Goal: Task Accomplishment & Management: Use online tool/utility

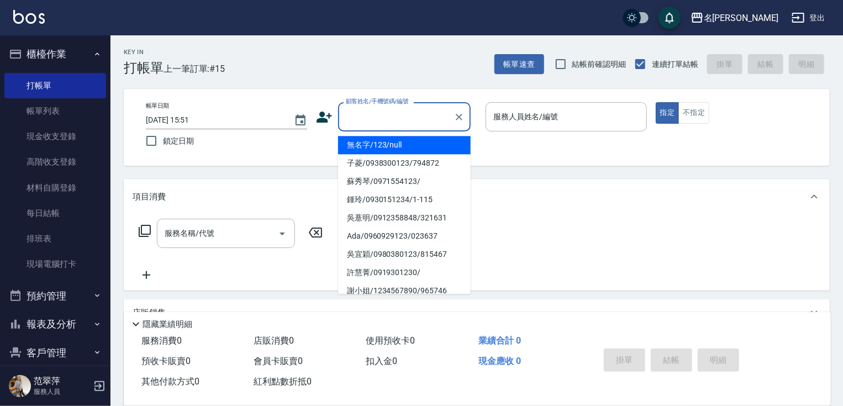
click at [380, 118] on input "顧客姓名/手機號碼/編號" at bounding box center [396, 116] width 106 height 19
click at [412, 149] on li "無名字/123/null" at bounding box center [404, 145] width 133 height 18
type input "無名字/123/null"
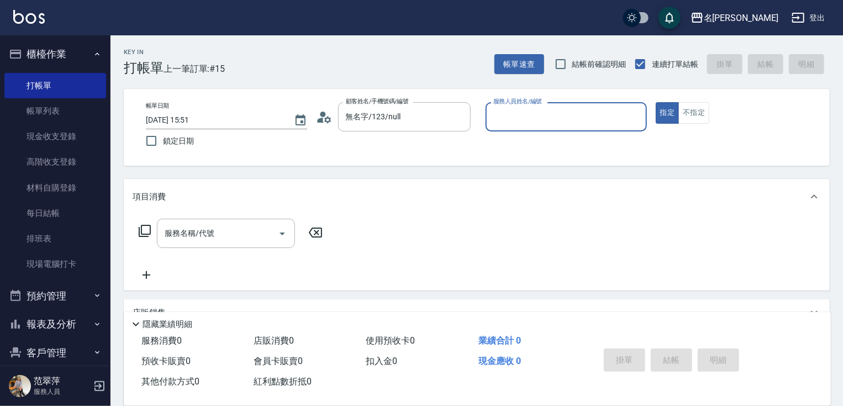
click at [508, 118] on input "服務人員姓名/編號" at bounding box center [566, 116] width 151 height 19
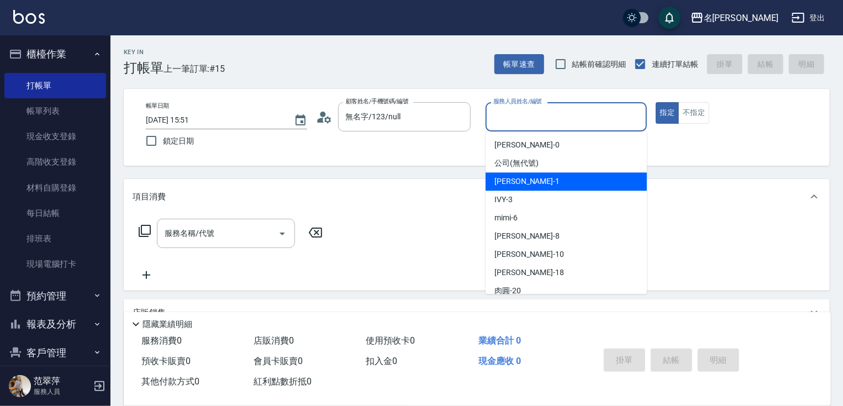
drag, startPoint x: 513, startPoint y: 188, endPoint x: 493, endPoint y: 184, distance: 20.3
click at [513, 188] on div "Joanne -1" at bounding box center [566, 181] width 161 height 18
type input "Joanne-1"
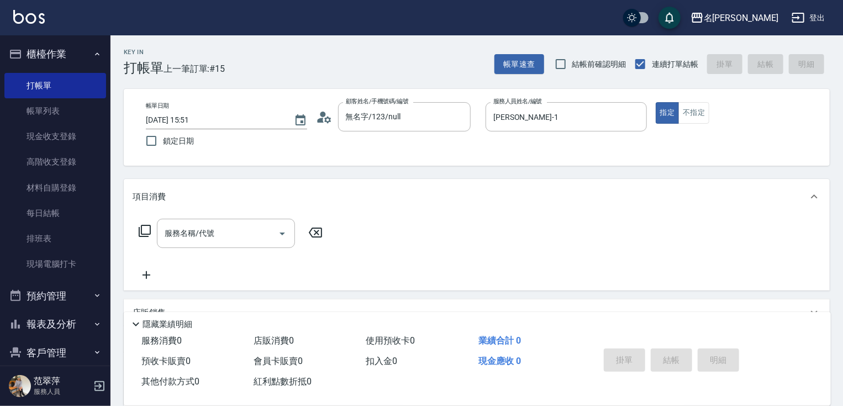
drag, startPoint x: 139, startPoint y: 229, endPoint x: 145, endPoint y: 228, distance: 6.1
click at [145, 228] on icon at bounding box center [144, 230] width 13 height 13
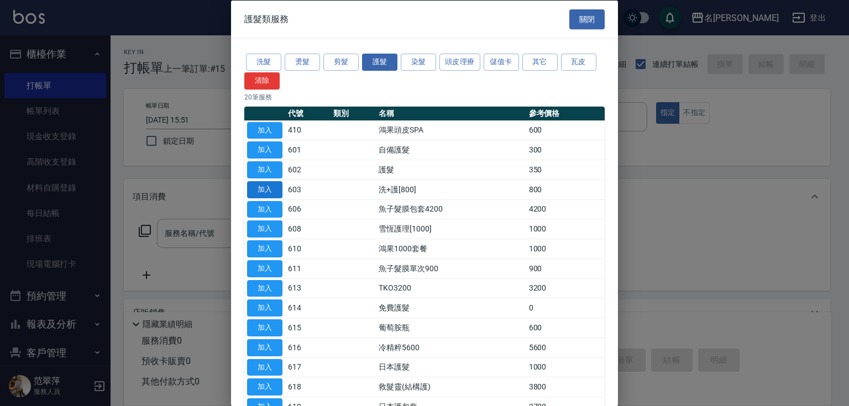
click at [266, 193] on button "加入" at bounding box center [264, 189] width 35 height 17
type input "洗+護[800](603)"
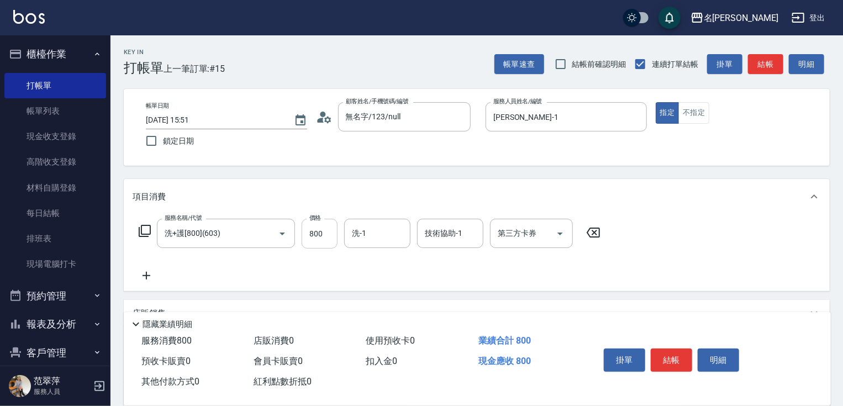
drag, startPoint x: 316, startPoint y: 231, endPoint x: 321, endPoint y: 229, distance: 5.8
click at [317, 230] on input "800" at bounding box center [320, 234] width 36 height 30
type input "0"
type input "Joanne-1"
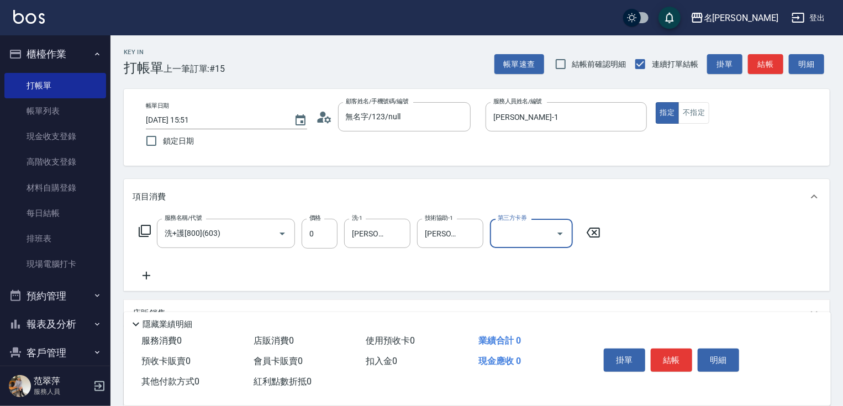
click at [146, 272] on icon at bounding box center [147, 275] width 28 height 13
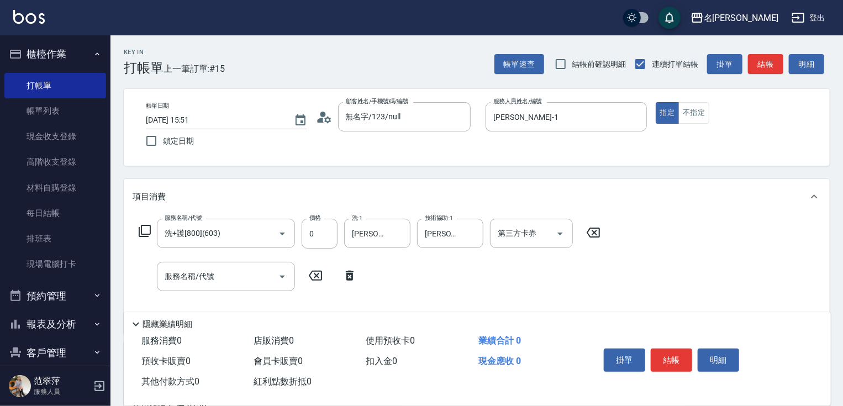
click at [148, 223] on div "服務名稱/代號 洗+護[800](603) 服務名稱/代號 價格 0 價格 洗-1 Joanne-1 洗-1 技術協助-1 Joanne-1 技術協助-1 第…" at bounding box center [370, 234] width 475 height 30
click at [148, 229] on icon at bounding box center [144, 230] width 13 height 13
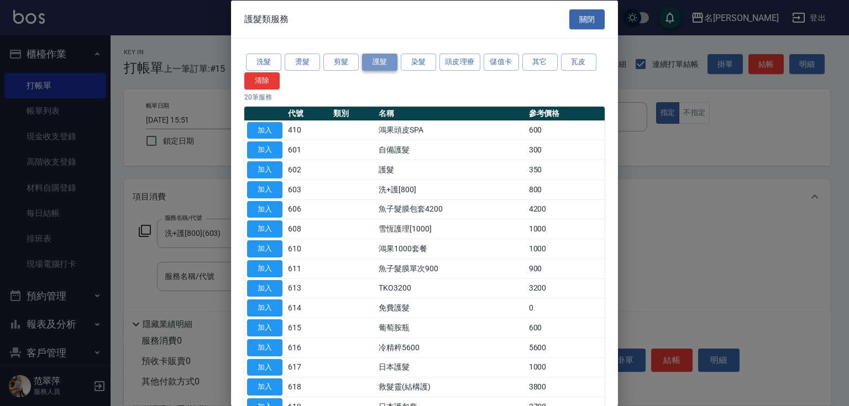
click at [374, 61] on button "護髮" at bounding box center [379, 62] width 35 height 17
click at [268, 347] on button "加入" at bounding box center [264, 347] width 35 height 17
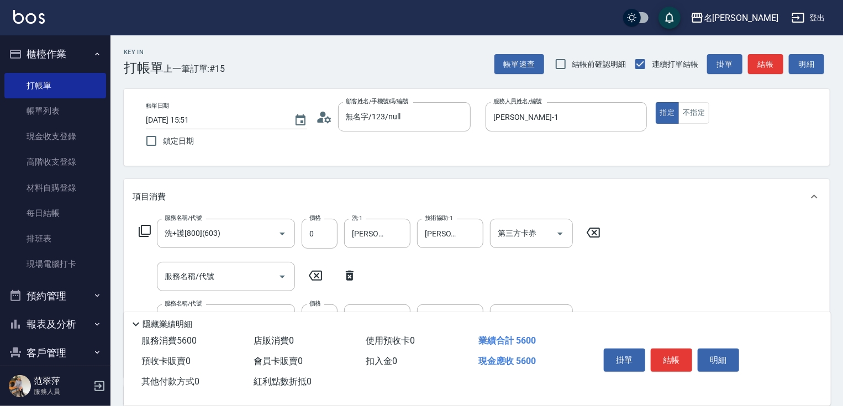
drag, startPoint x: 843, startPoint y: 230, endPoint x: 833, endPoint y: 338, distance: 108.7
click at [839, 308] on div "Key In 打帳單 上一筆訂單:#15 帳單速查 結帳前確認明細 連續打單結帳 掛單 結帳 明細 帳單日期 2025/09/12 15:51 鎖定日期 顧客…" at bounding box center [477, 331] width 733 height 592
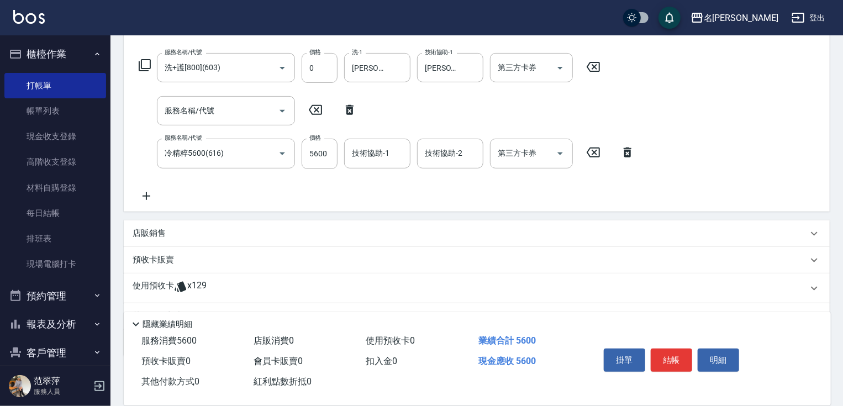
scroll to position [178, 0]
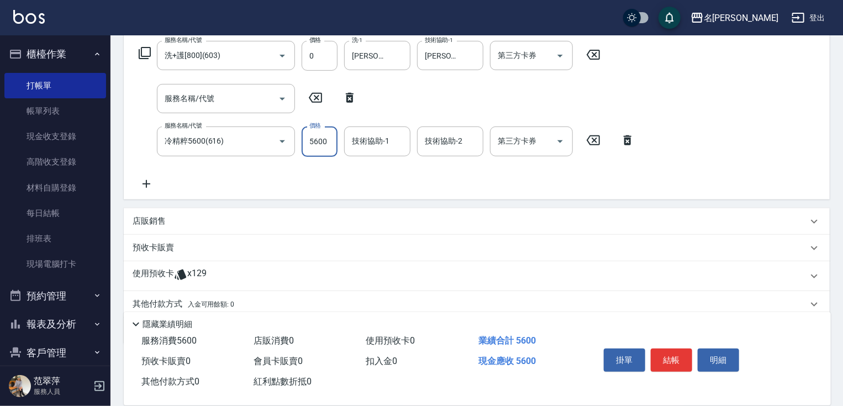
drag, startPoint x: 312, startPoint y: 141, endPoint x: 316, endPoint y: 154, distance: 13.8
click at [313, 141] on input "5600" at bounding box center [320, 142] width 36 height 30
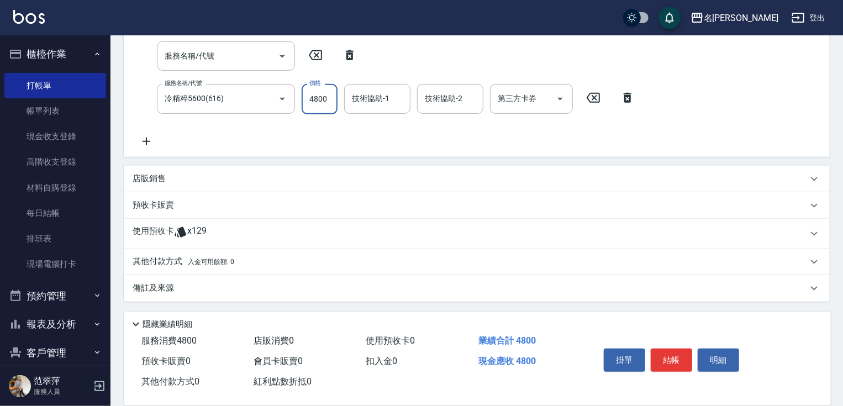
type input "4800"
click at [172, 258] on p "其他付款方式 入金可用餘額: 0" at bounding box center [184, 262] width 102 height 12
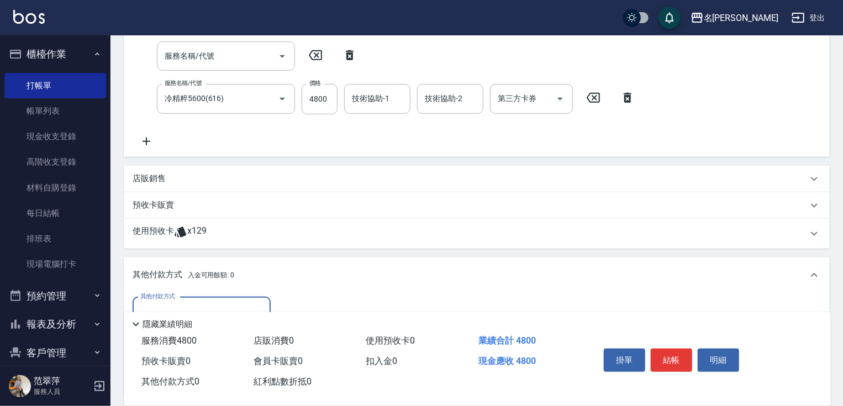
scroll to position [0, 0]
click at [177, 305] on input "其他付款方式" at bounding box center [202, 311] width 128 height 19
click at [170, 356] on span "信用卡" at bounding box center [202, 358] width 138 height 18
type input "信用卡"
click at [281, 305] on input "0" at bounding box center [318, 312] width 83 height 30
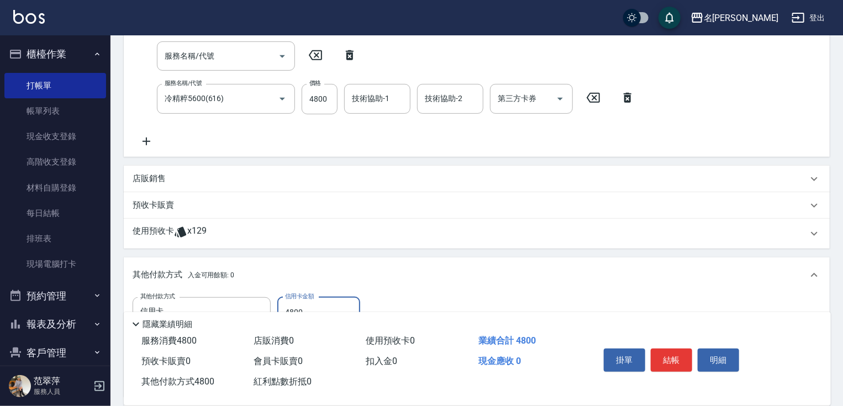
type input "4800"
click at [650, 351] on div "掛單 結帳 明細" at bounding box center [672, 361] width 144 height 35
click at [658, 356] on button "結帳" at bounding box center [671, 360] width 41 height 23
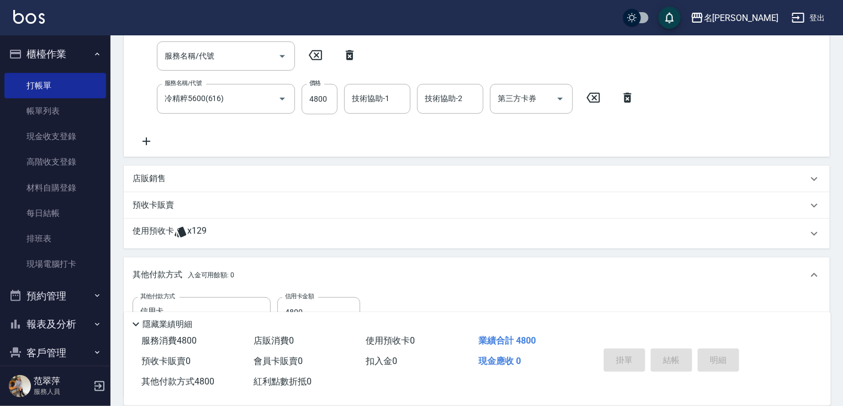
type input "2025/09/12 17:54"
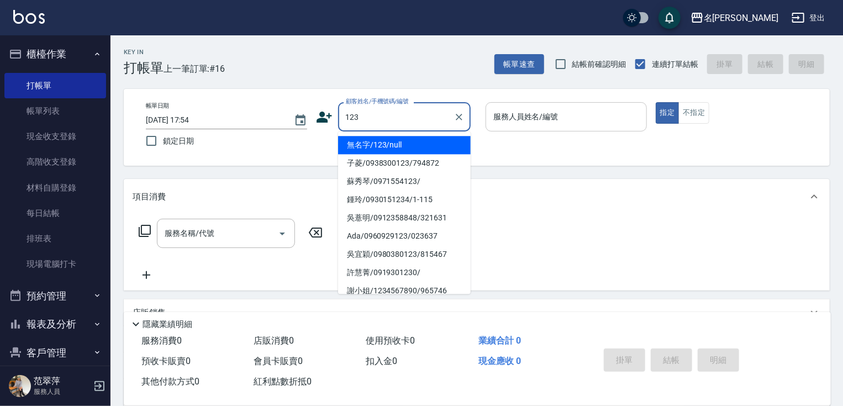
drag, startPoint x: 411, startPoint y: 142, endPoint x: 539, endPoint y: 108, distance: 133.1
click at [413, 141] on li "無名字/123/null" at bounding box center [404, 145] width 133 height 18
type input "無名字/123/null"
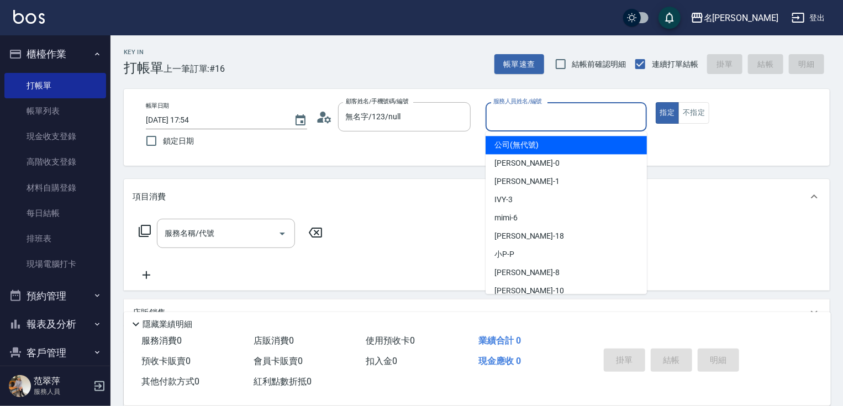
click at [529, 117] on input "服務人員姓名/編號" at bounding box center [566, 116] width 151 height 19
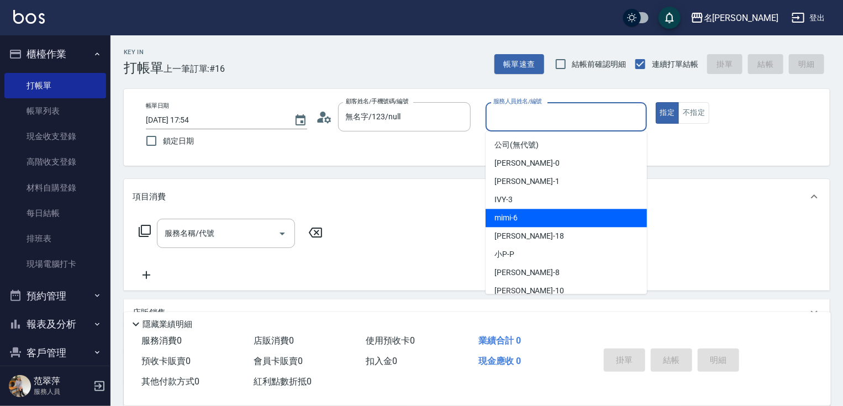
click at [521, 214] on div "mimi -6" at bounding box center [566, 218] width 161 height 18
type input "mimi-6"
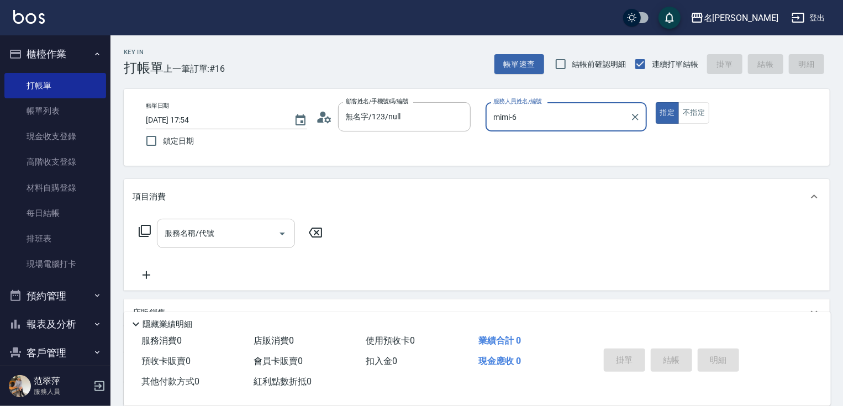
click at [258, 234] on input "服務名稱/代號" at bounding box center [218, 233] width 112 height 19
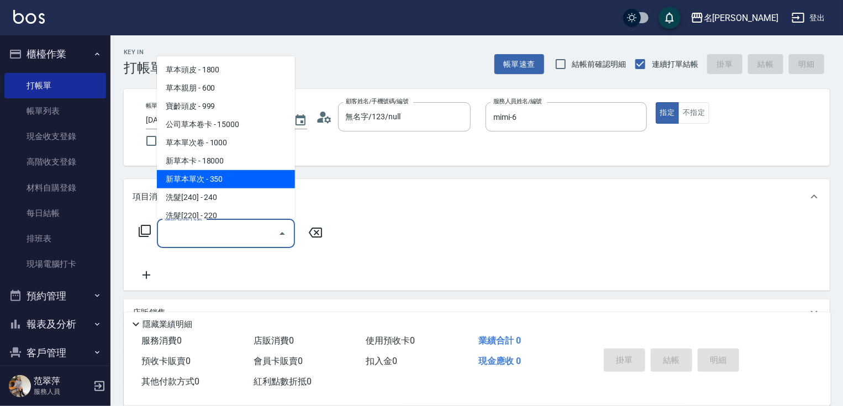
click at [239, 181] on span "新草本單次 - 350" at bounding box center [226, 179] width 138 height 18
type input "新草本單次(109)"
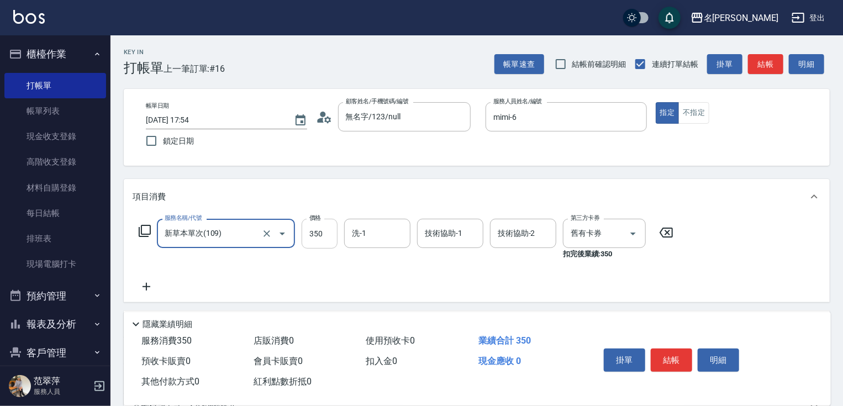
click at [306, 234] on input "350" at bounding box center [320, 234] width 36 height 30
type input "525"
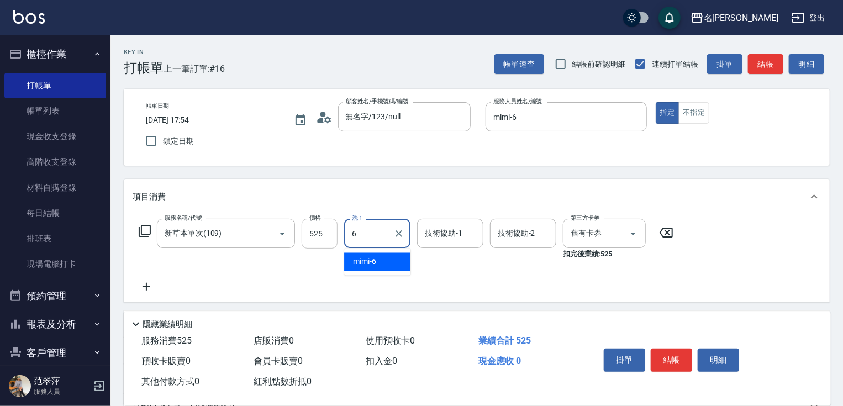
type input "mimi-6"
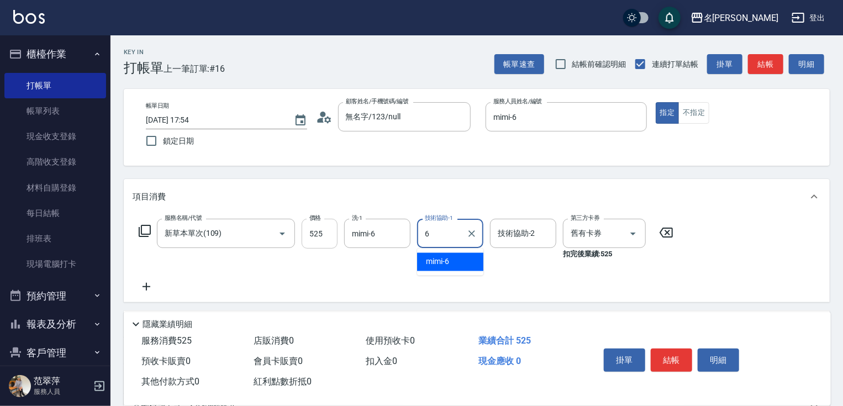
type input "mimi-6"
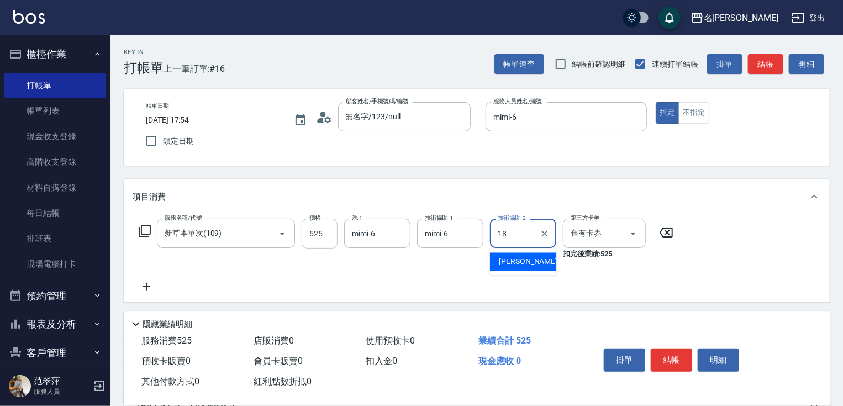
type input "小慧-18"
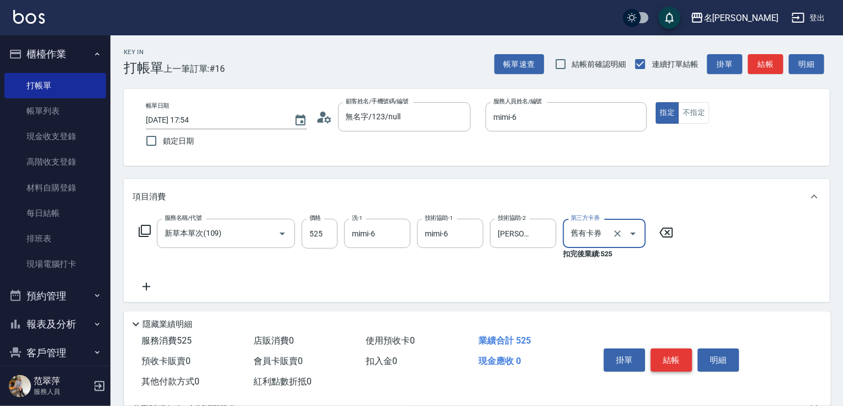
click at [659, 361] on button "結帳" at bounding box center [671, 360] width 41 height 23
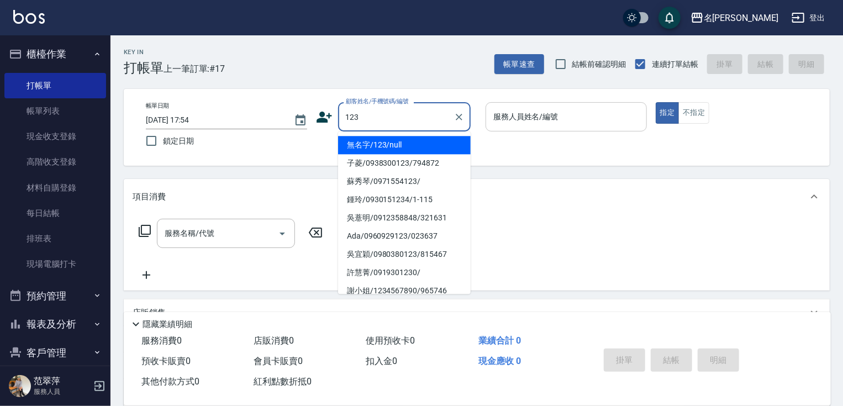
drag, startPoint x: 437, startPoint y: 150, endPoint x: 508, endPoint y: 124, distance: 76.6
click at [438, 149] on li "無名字/123/null" at bounding box center [404, 145] width 133 height 18
type input "無名字/123/null"
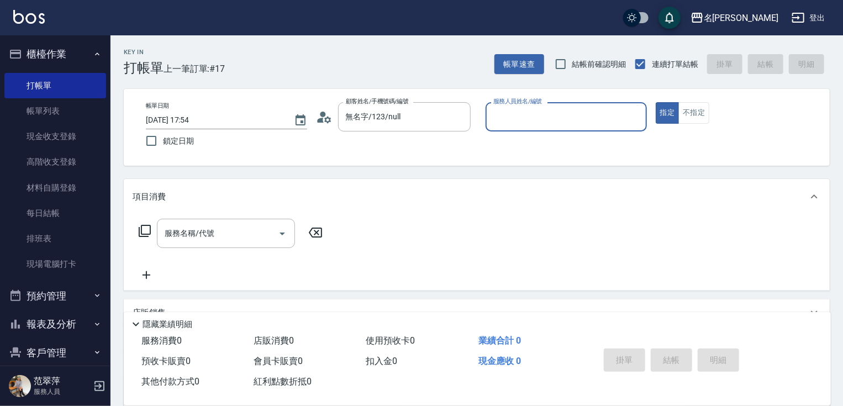
click at [514, 125] on input "服務人員姓名/編號" at bounding box center [566, 116] width 151 height 19
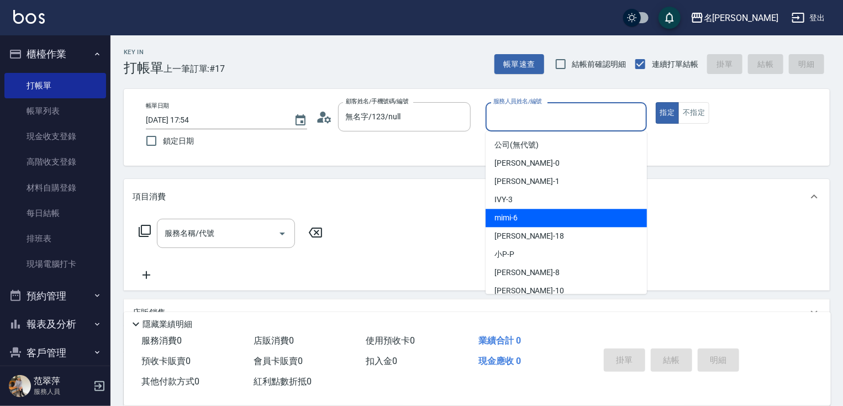
click at [521, 212] on div "mimi -6" at bounding box center [566, 218] width 161 height 18
type input "mimi-6"
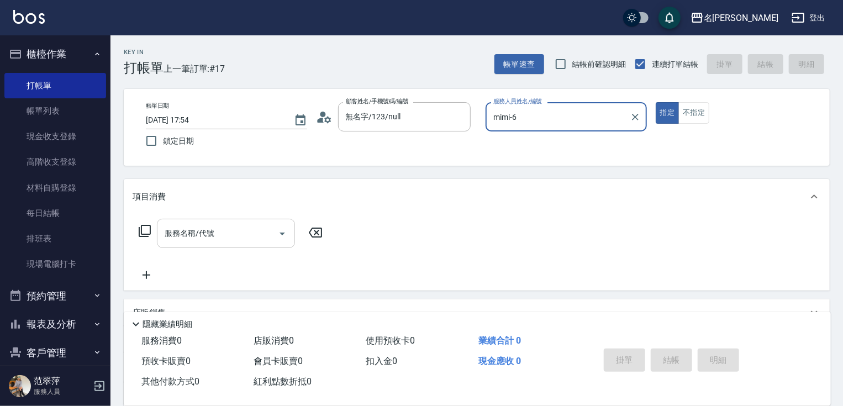
click at [225, 231] on input "服務名稱/代號" at bounding box center [218, 233] width 112 height 19
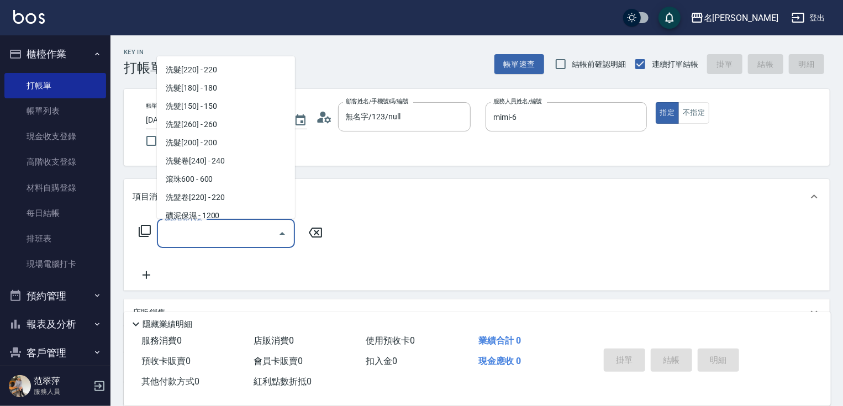
scroll to position [201, 0]
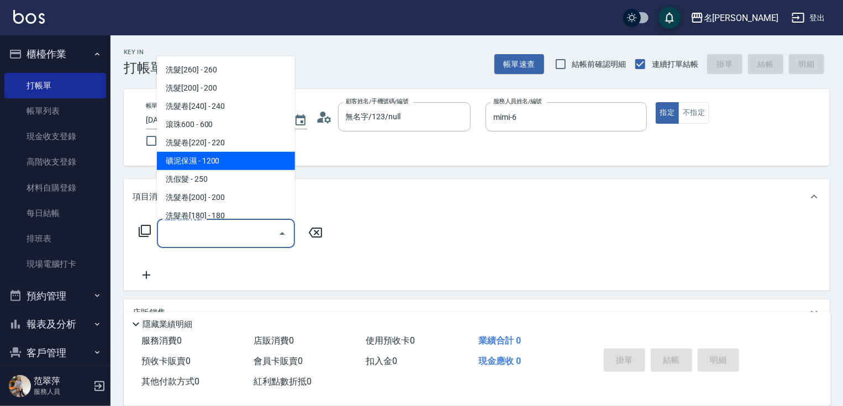
click at [216, 153] on span "礦泥保濕 - 1200" at bounding box center [226, 161] width 138 height 18
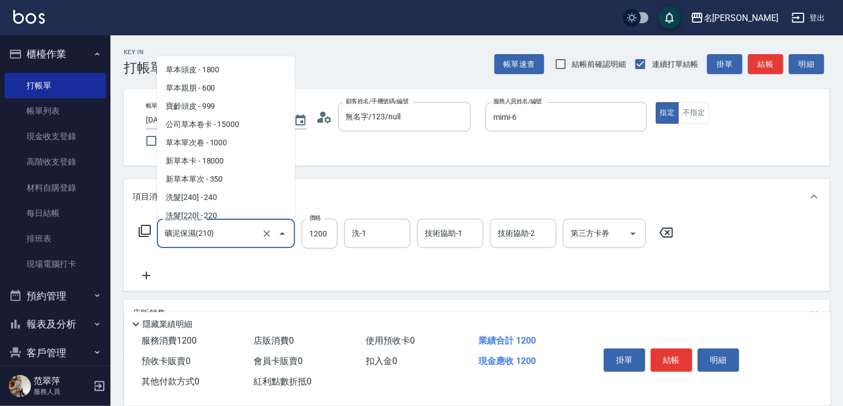
drag, startPoint x: 214, startPoint y: 229, endPoint x: 221, endPoint y: 225, distance: 6.9
click at [216, 229] on input "礦泥保濕(210)" at bounding box center [210, 233] width 97 height 19
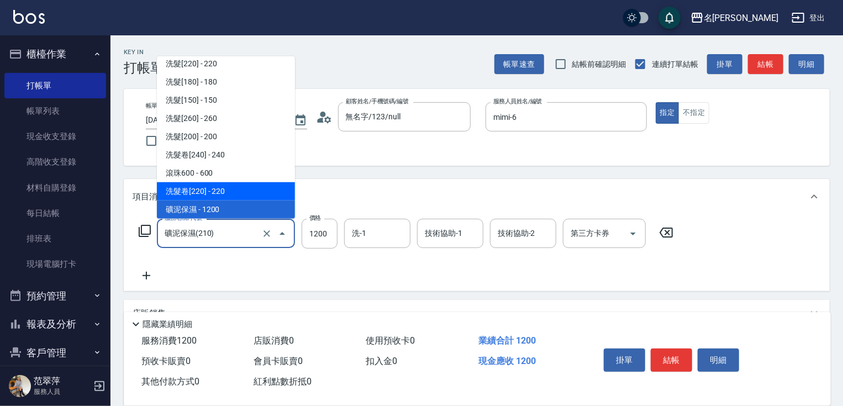
click at [229, 192] on span "洗髮卷[220] - 220" at bounding box center [226, 191] width 138 height 18
type input "洗髮卷[220](209)"
type input "220"
type input "舊有卡券"
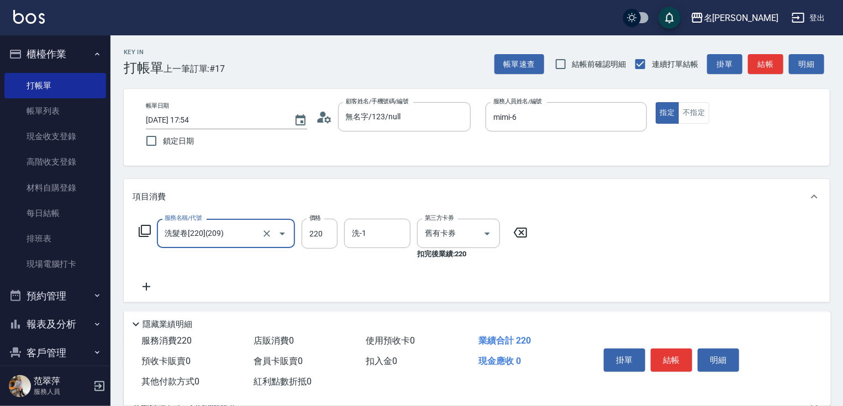
click at [365, 234] on input "洗-1" at bounding box center [377, 233] width 56 height 19
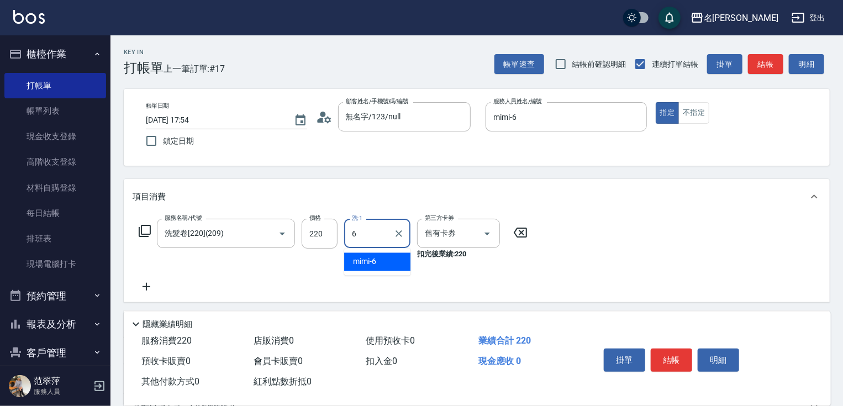
type input "mimi-6"
click at [145, 285] on icon at bounding box center [147, 286] width 28 height 13
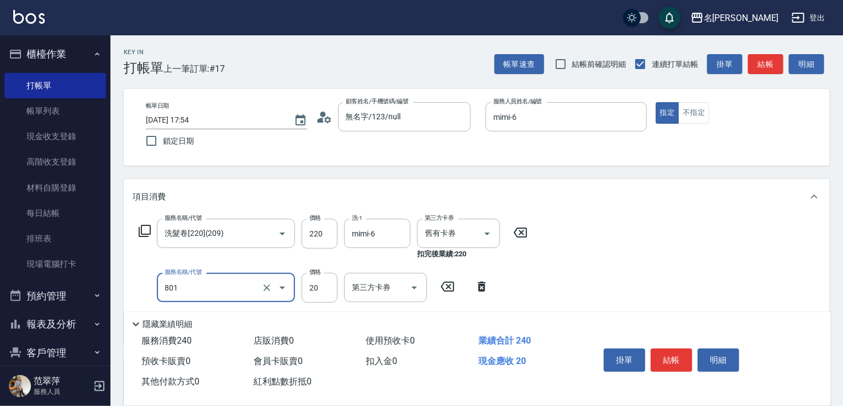
type input "潤絲20(801)"
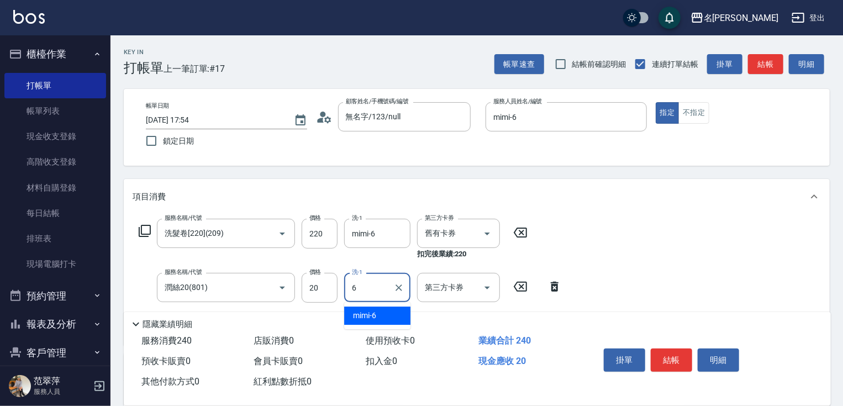
type input "mimi-6"
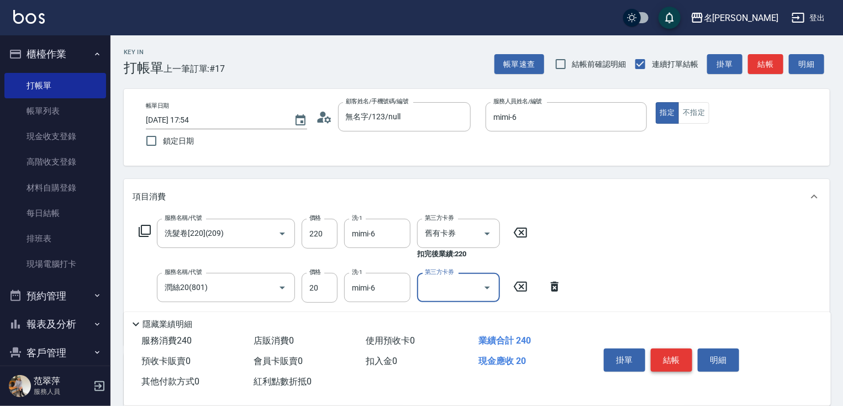
click at [665, 363] on button "結帳" at bounding box center [671, 360] width 41 height 23
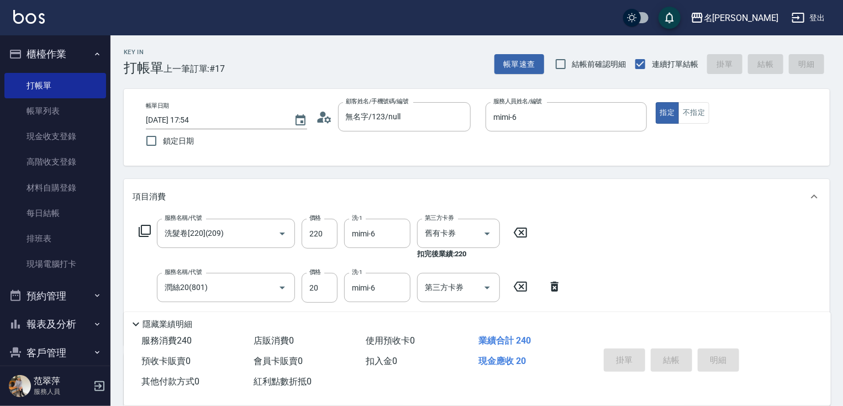
type input "2025/09/12 17:55"
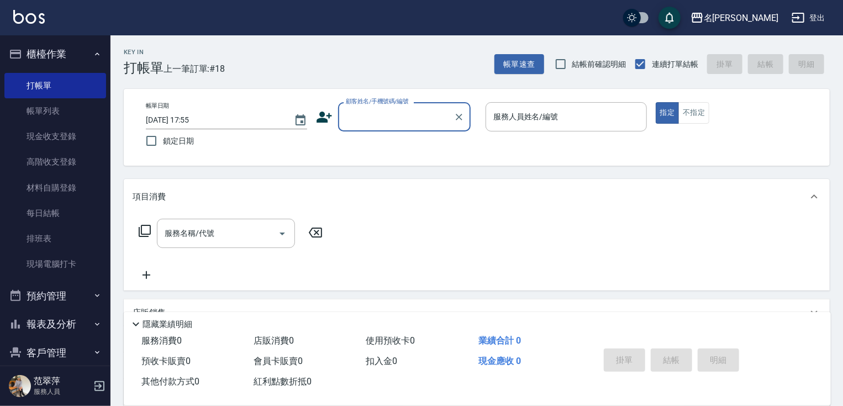
scroll to position [44, 0]
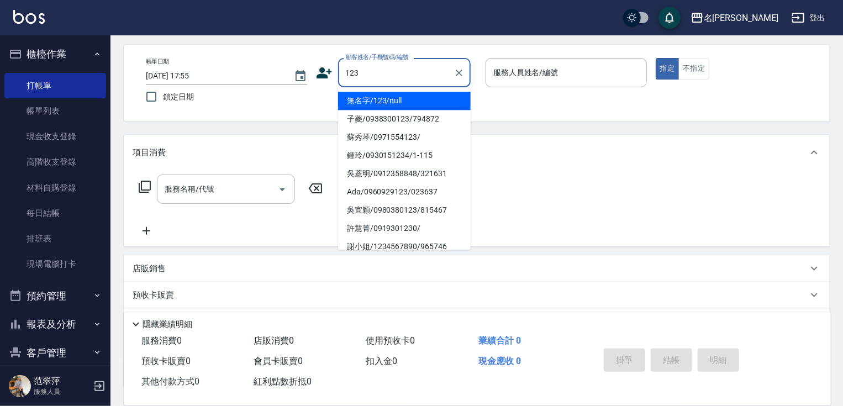
click at [428, 97] on li "無名字/123/null" at bounding box center [404, 101] width 133 height 18
type input "無名字/123/null"
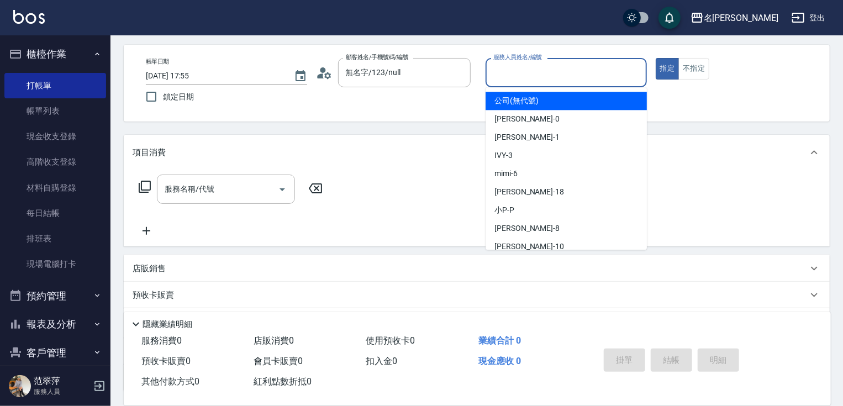
click at [516, 72] on input "服務人員姓名/編號" at bounding box center [566, 72] width 151 height 19
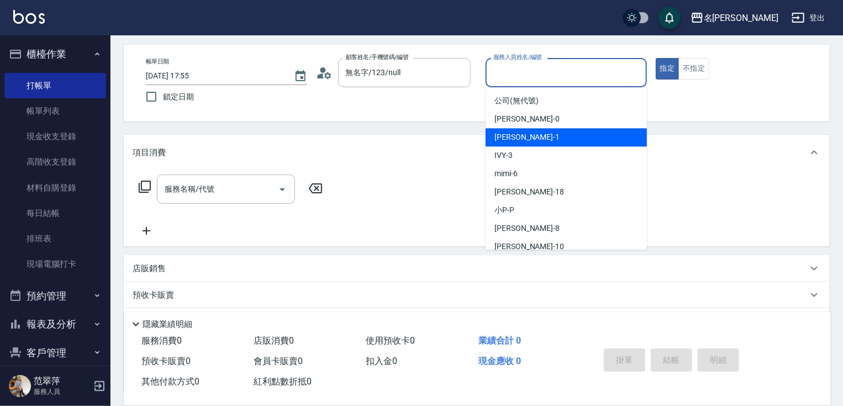
click at [523, 141] on span "Joanne -1" at bounding box center [527, 138] width 65 height 12
type input "Joanne-1"
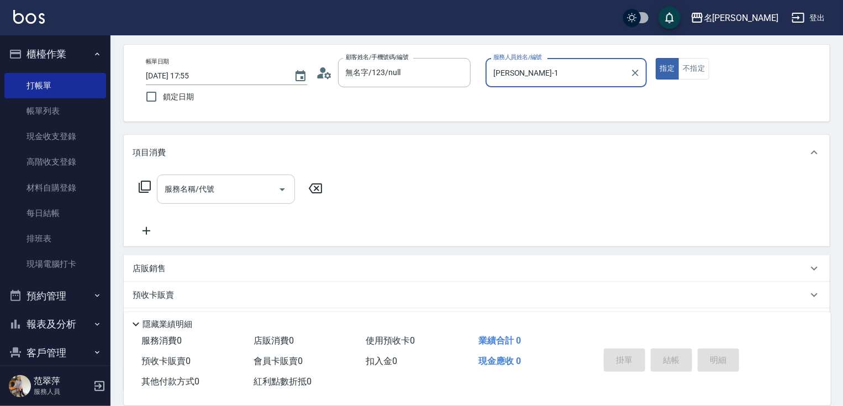
click at [245, 192] on input "服務名稱/代號" at bounding box center [218, 189] width 112 height 19
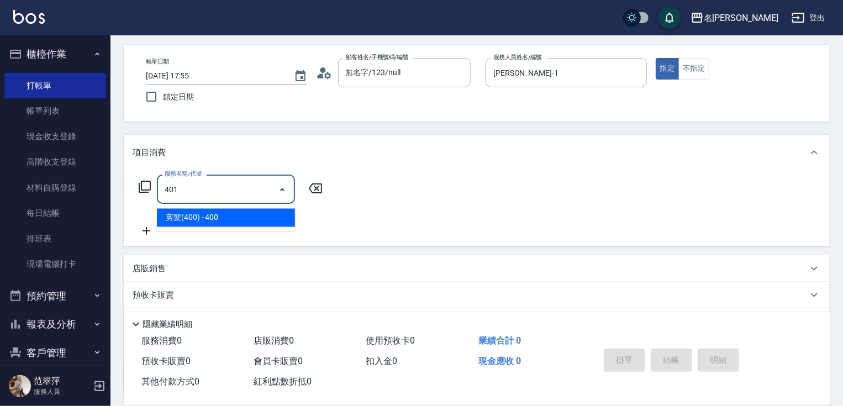
type input "剪髮(400)(401)"
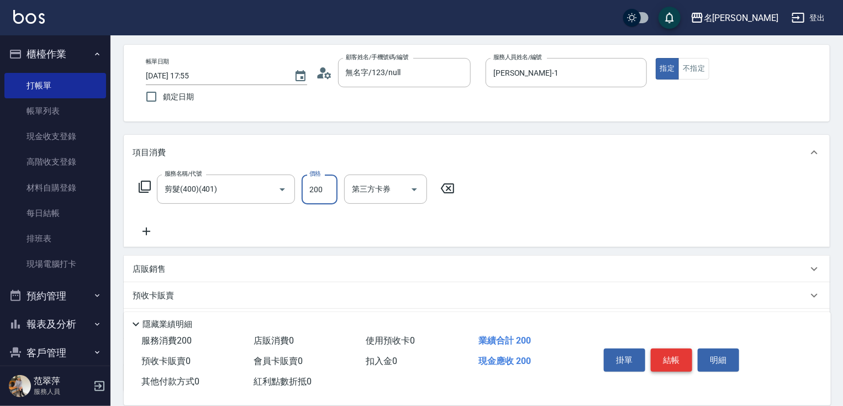
type input "200"
click at [674, 360] on button "結帳" at bounding box center [671, 360] width 41 height 23
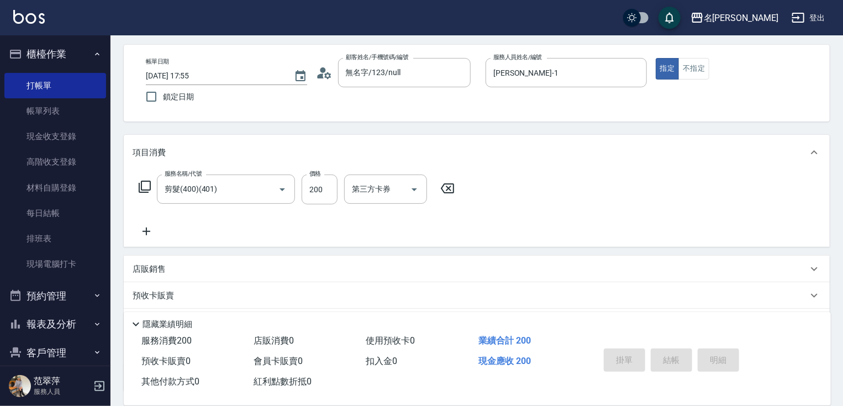
type input "2025/09/12 18:55"
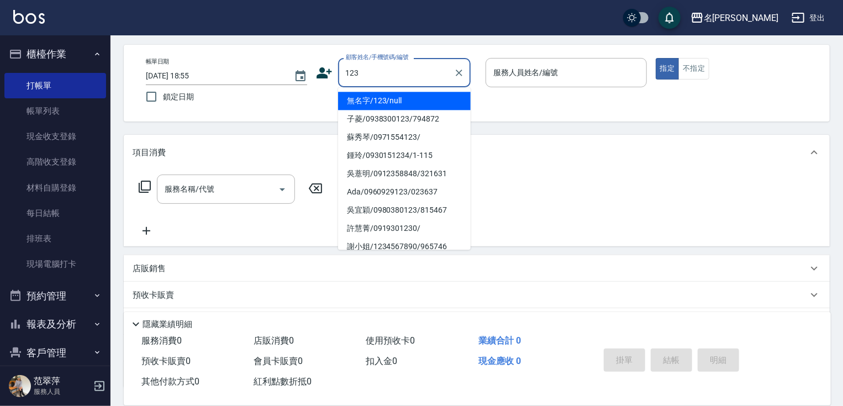
click at [407, 101] on li "無名字/123/null" at bounding box center [404, 101] width 133 height 18
type input "無名字/123/null"
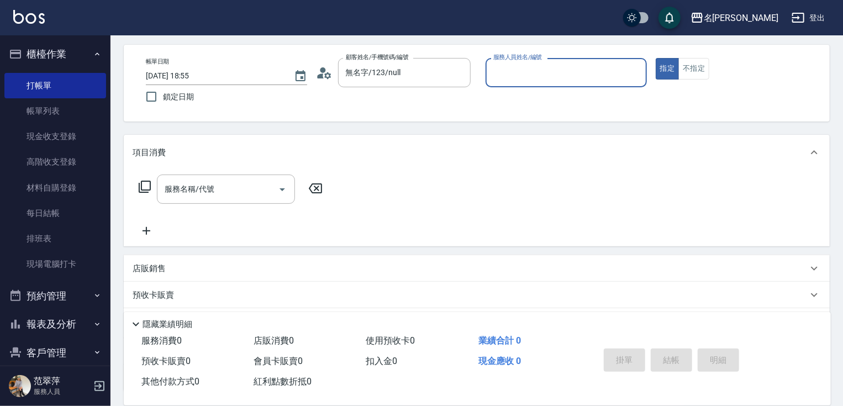
click at [528, 74] on input "服務人員姓名/編號" at bounding box center [566, 72] width 151 height 19
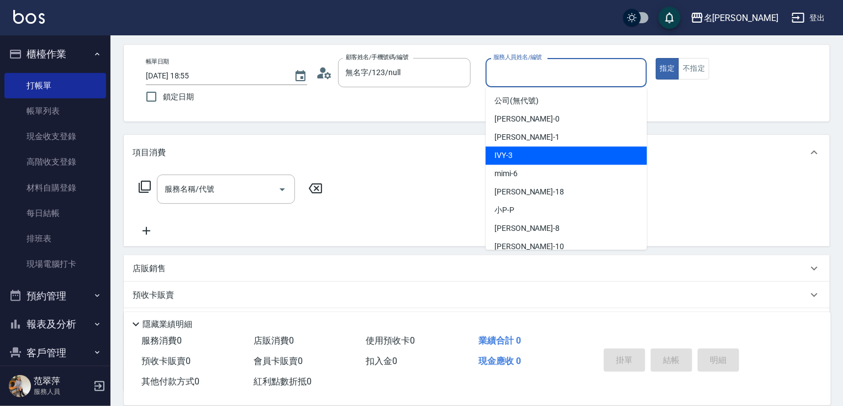
click at [507, 158] on span "IVY -3" at bounding box center [504, 156] width 18 height 12
type input "IVY-3"
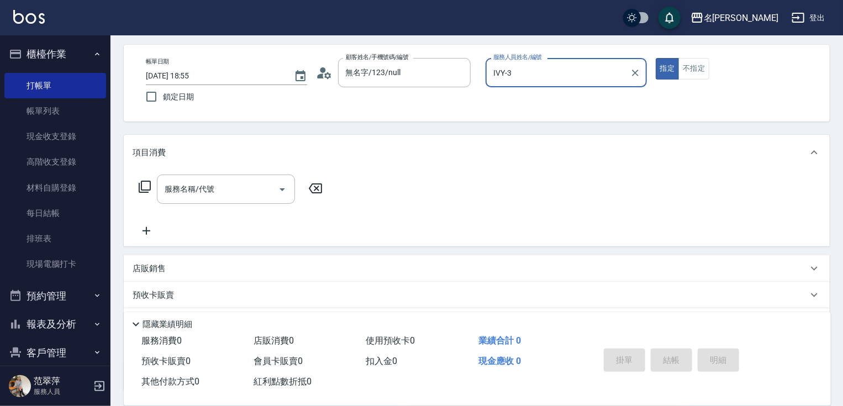
click at [146, 184] on icon at bounding box center [144, 186] width 13 height 13
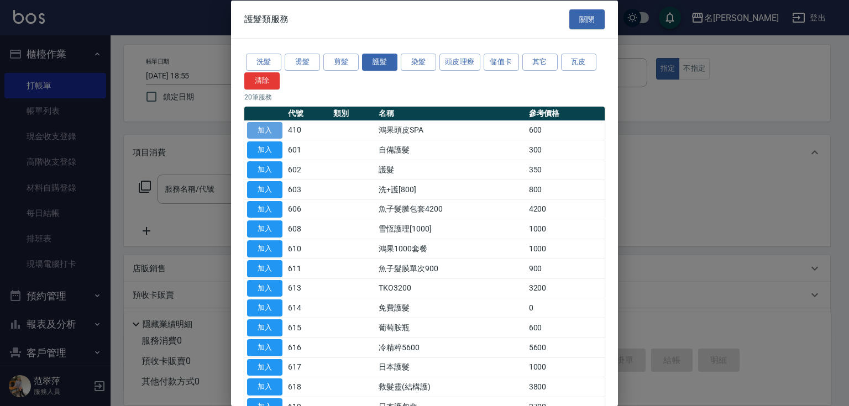
click at [268, 130] on button "加入" at bounding box center [264, 130] width 35 height 17
type input "鴻果頭皮SPA(410)"
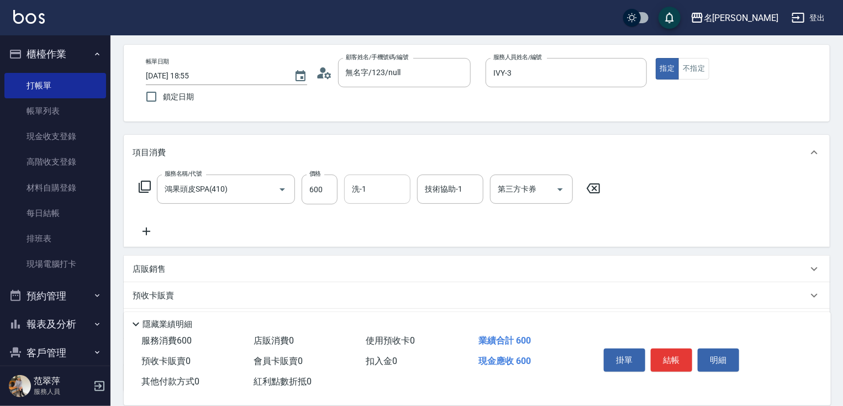
click at [382, 190] on input "洗-1" at bounding box center [377, 189] width 56 height 19
type input "鴨肉-23"
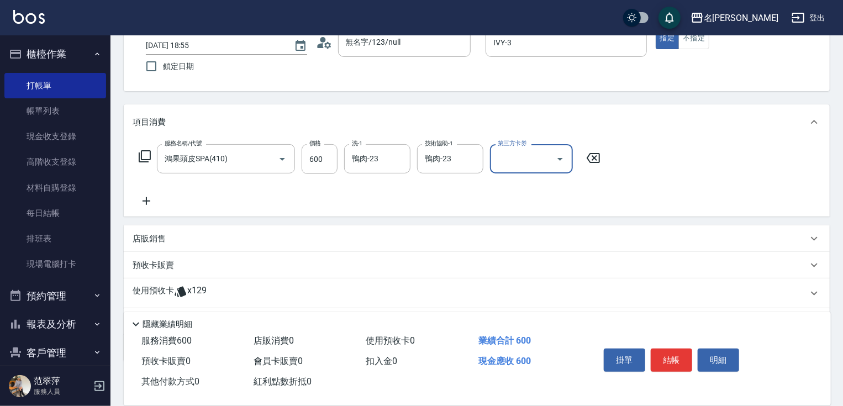
scroll to position [91, 0]
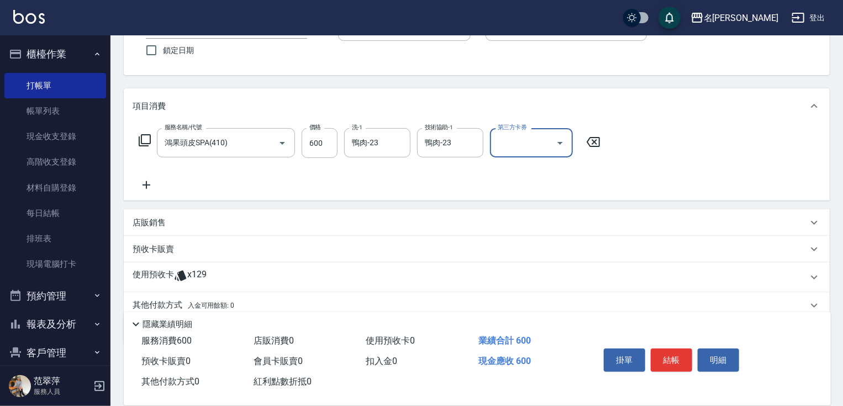
click at [146, 184] on icon at bounding box center [147, 185] width 8 height 8
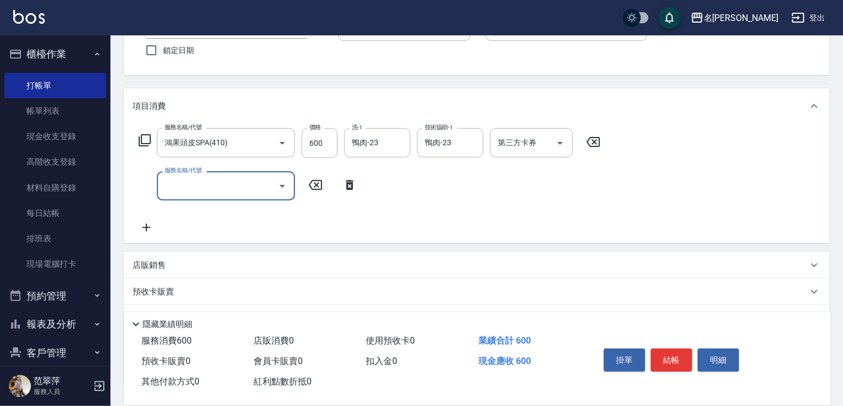
click at [181, 190] on input "服務名稱/代號" at bounding box center [218, 185] width 112 height 19
type input "剪髮(400)(401)"
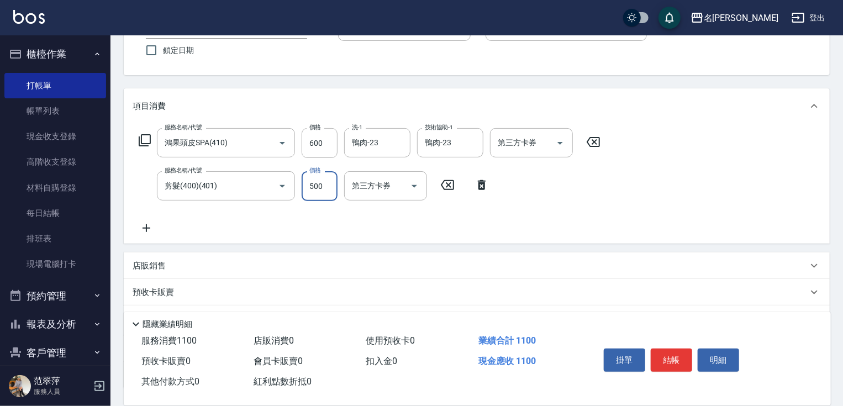
type input "500"
click at [148, 228] on icon at bounding box center [147, 228] width 8 height 8
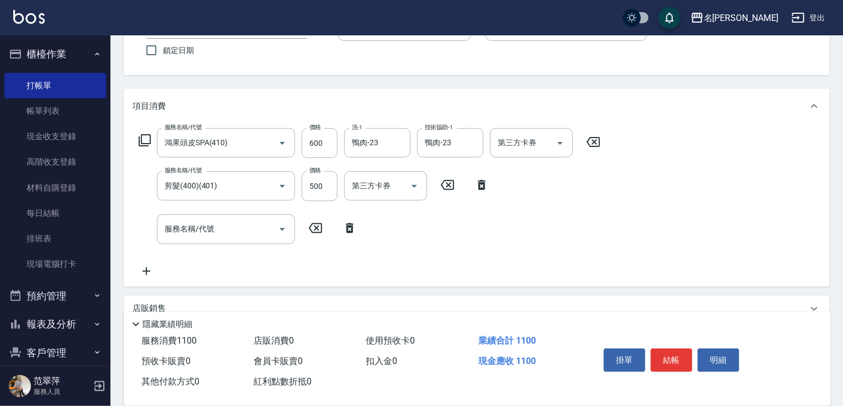
click at [145, 137] on icon at bounding box center [144, 140] width 13 height 13
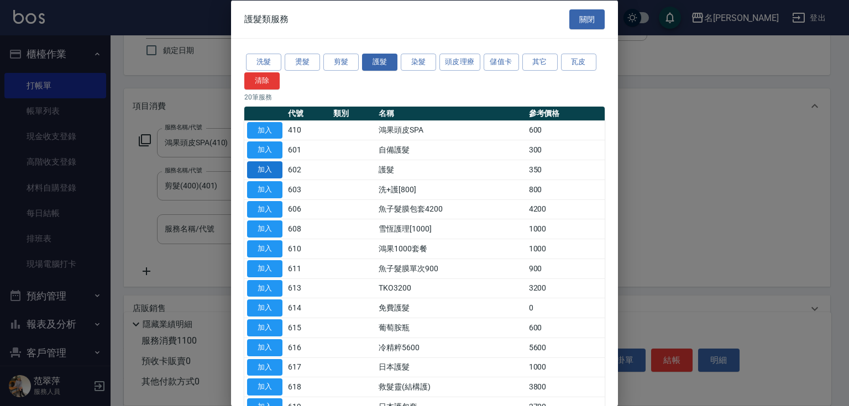
click at [272, 167] on button "加入" at bounding box center [264, 169] width 35 height 17
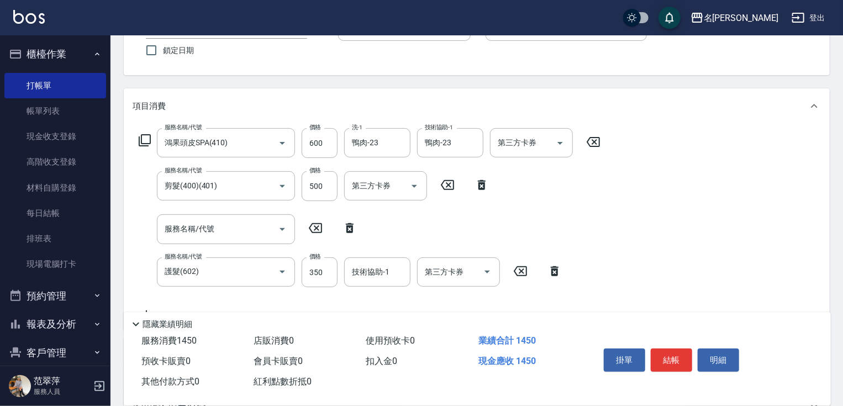
scroll to position [135, 0]
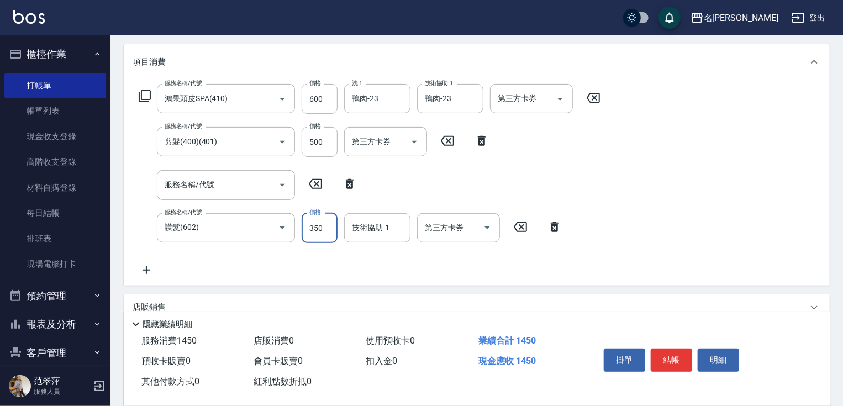
drag, startPoint x: 318, startPoint y: 223, endPoint x: 311, endPoint y: 228, distance: 8.9
click at [317, 223] on input "350" at bounding box center [320, 228] width 36 height 30
type input "1000"
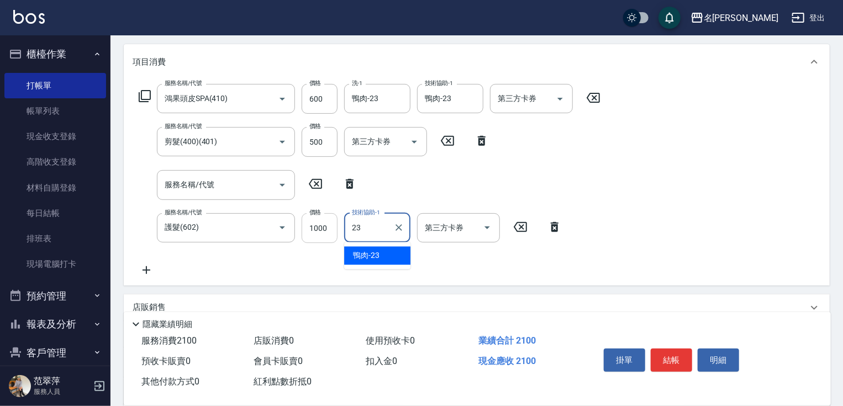
type input "鴨肉-23"
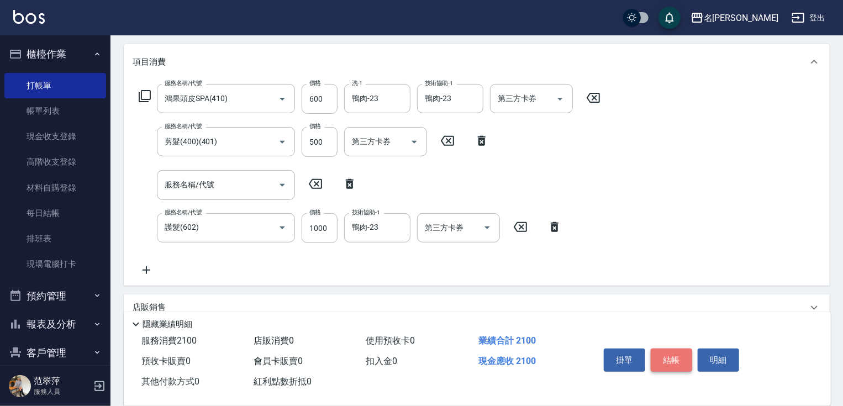
click at [684, 356] on button "結帳" at bounding box center [671, 360] width 41 height 23
type input "2025/09/12 18:57"
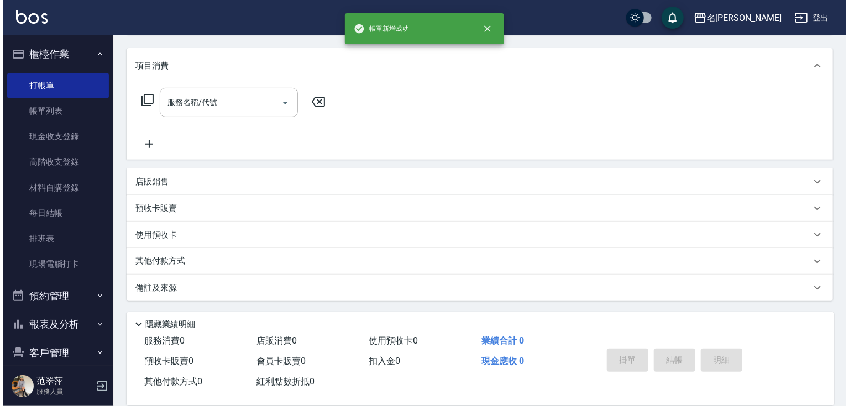
scroll to position [0, 0]
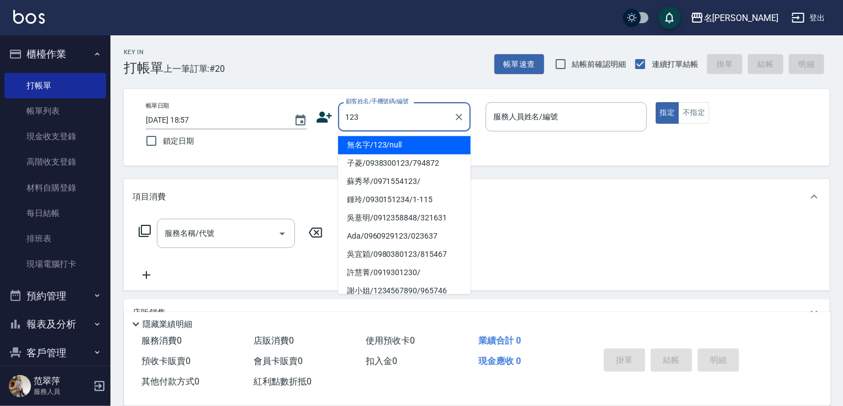
click at [396, 145] on li "無名字/123/null" at bounding box center [404, 145] width 133 height 18
type input "無名字/123/null"
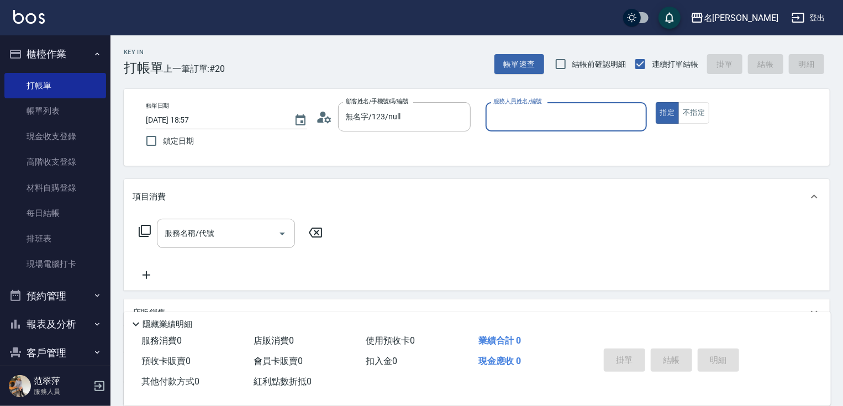
click at [515, 116] on input "服務人員姓名/編號" at bounding box center [566, 116] width 151 height 19
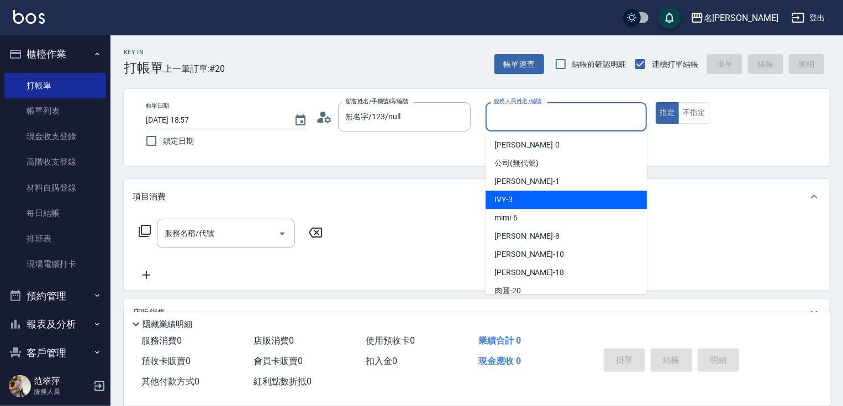
click at [514, 197] on div "IVY -3" at bounding box center [566, 200] width 161 height 18
type input "IVY-3"
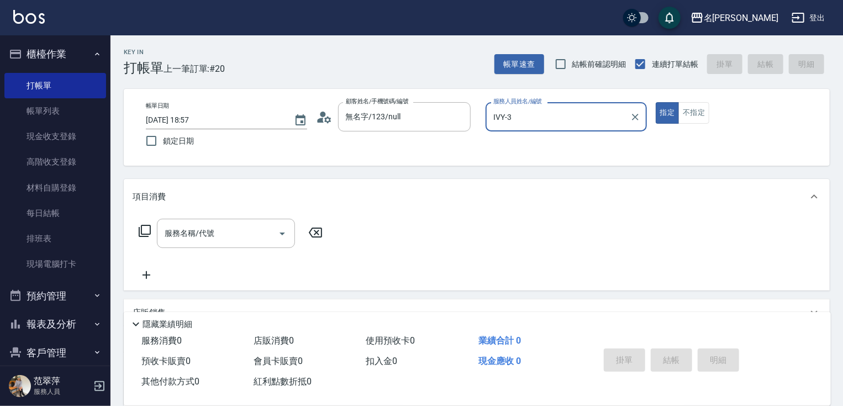
click at [142, 230] on icon at bounding box center [144, 230] width 13 height 13
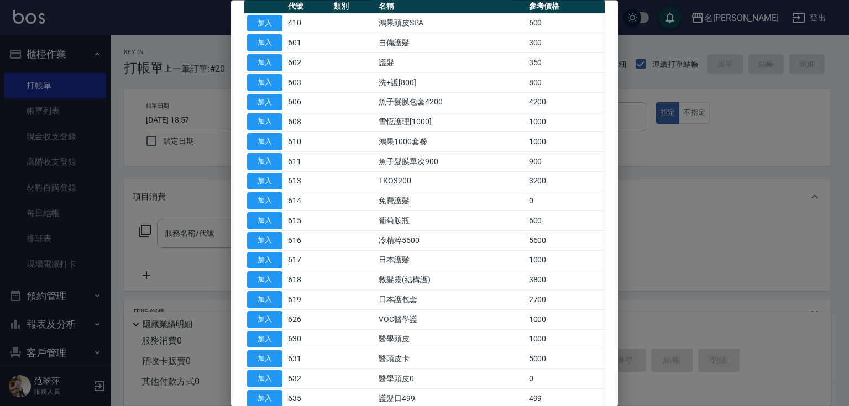
scroll to position [113, 0]
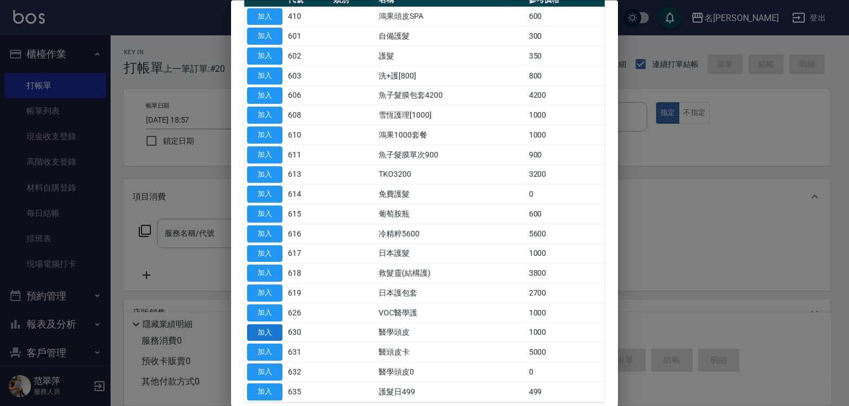
click at [270, 329] on button "加入" at bounding box center [264, 332] width 35 height 17
type input "醫學頭皮(630)"
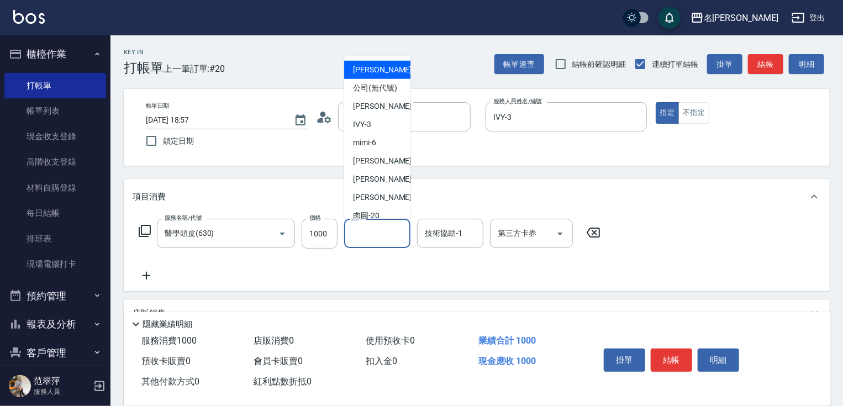
click at [380, 233] on input "洗-1" at bounding box center [377, 233] width 56 height 19
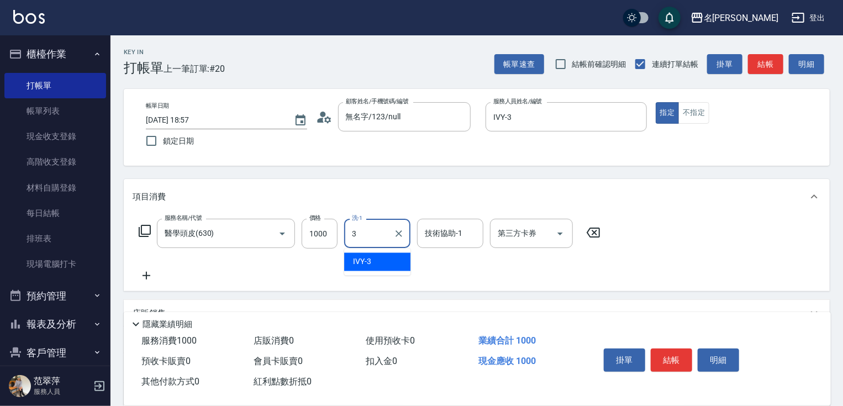
type input "IVY-3"
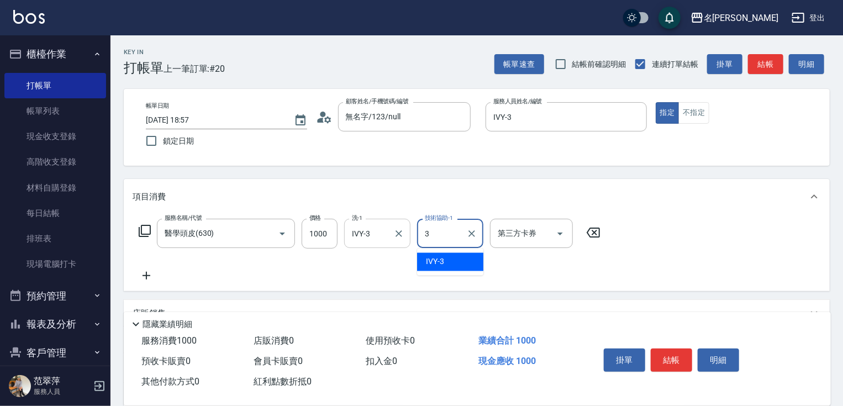
type input "IVY-3"
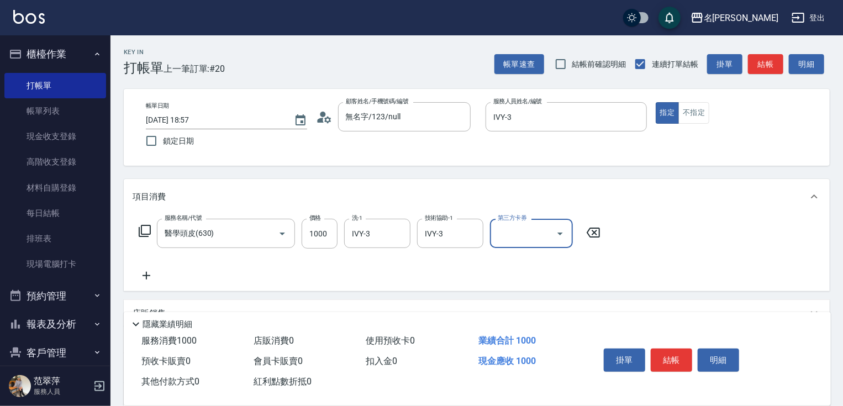
click at [144, 275] on icon at bounding box center [147, 275] width 28 height 13
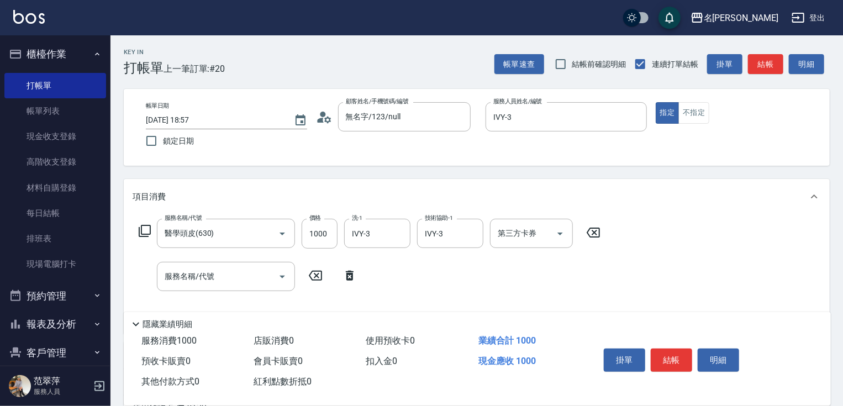
click at [142, 233] on icon at bounding box center [144, 230] width 13 height 13
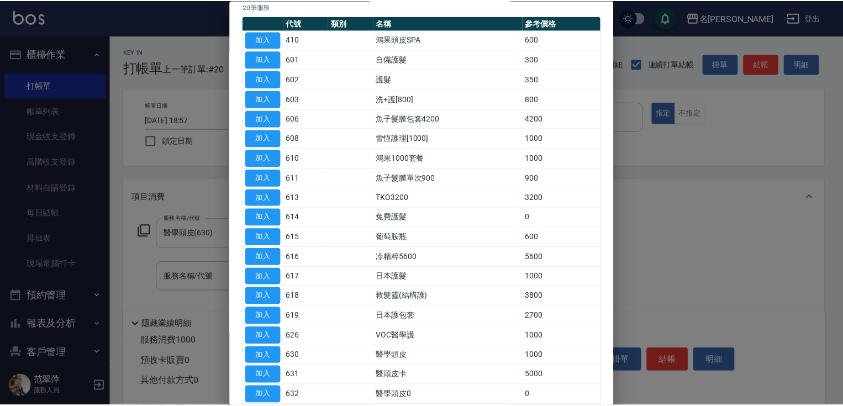
scroll to position [96, 0]
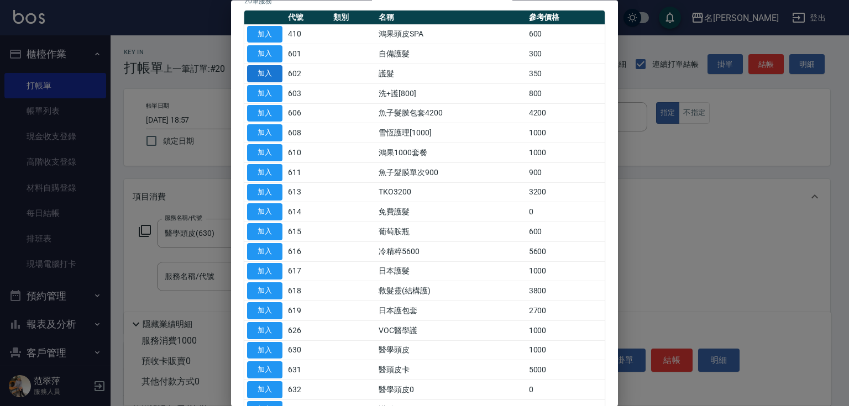
click at [263, 74] on button "加入" at bounding box center [264, 74] width 35 height 17
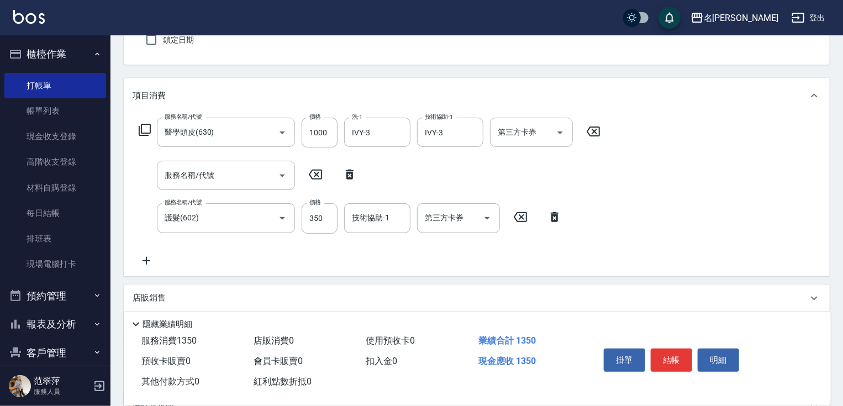
scroll to position [116, 0]
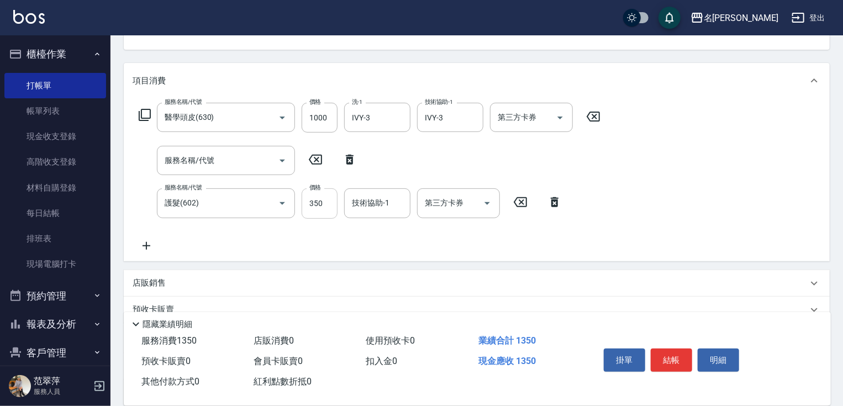
click at [316, 207] on input "350" at bounding box center [320, 203] width 36 height 30
click at [324, 208] on input "100" at bounding box center [320, 203] width 36 height 30
type input "1000"
click at [377, 203] on div "技術協助-1 技術協助-1" at bounding box center [377, 202] width 66 height 29
type input "IVY-3"
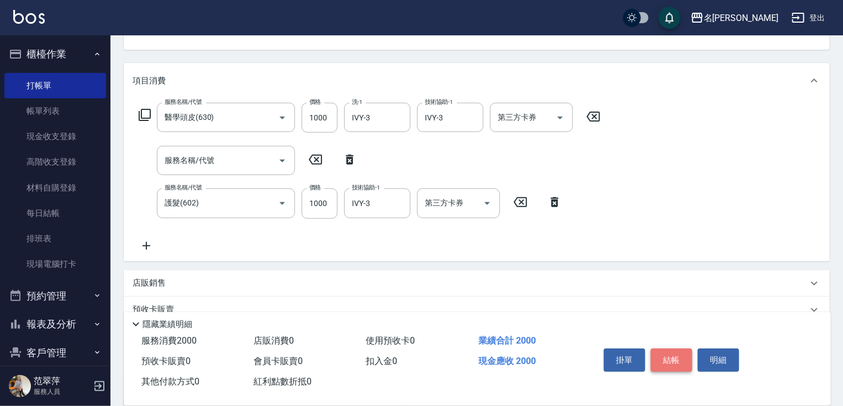
click at [669, 359] on button "結帳" at bounding box center [671, 360] width 41 height 23
type input "2025/09/12 18:58"
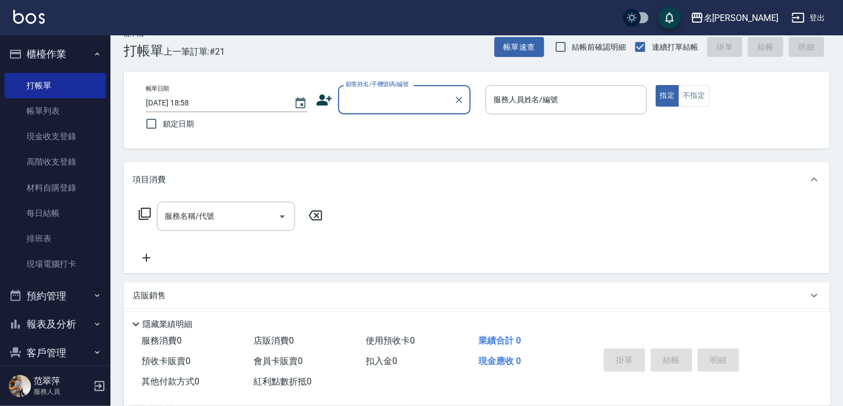
scroll to position [0, 0]
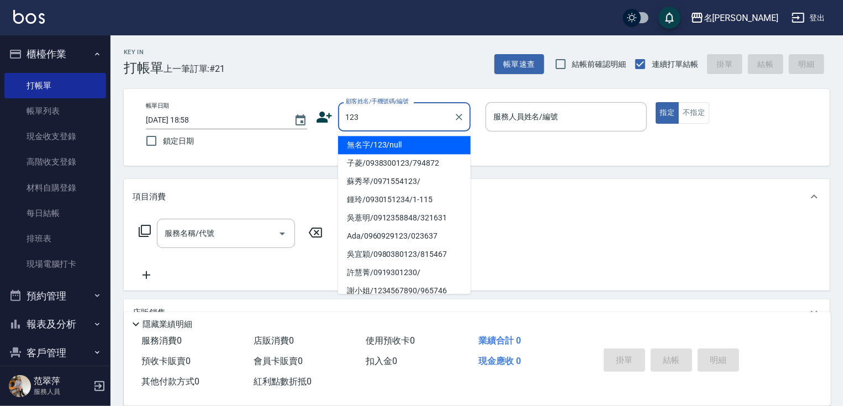
click at [409, 140] on li "無名字/123/null" at bounding box center [404, 145] width 133 height 18
type input "無名字/123/null"
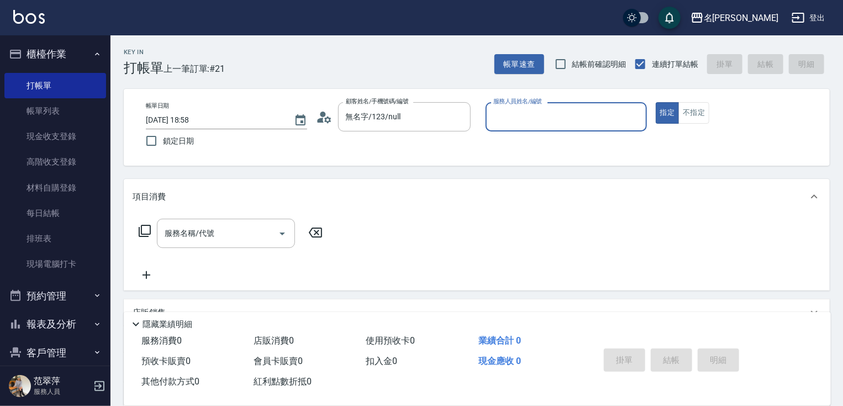
click at [500, 118] on input "服務人員姓名/編號" at bounding box center [566, 116] width 151 height 19
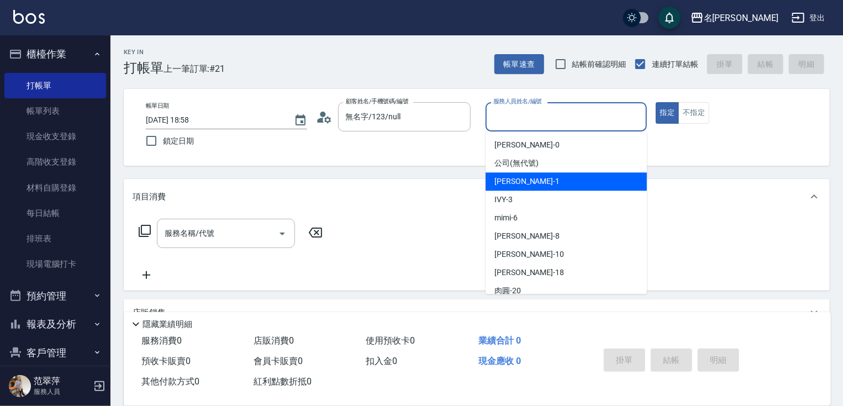
click at [524, 179] on span "Joanne -1" at bounding box center [527, 182] width 65 height 12
type input "Joanne-1"
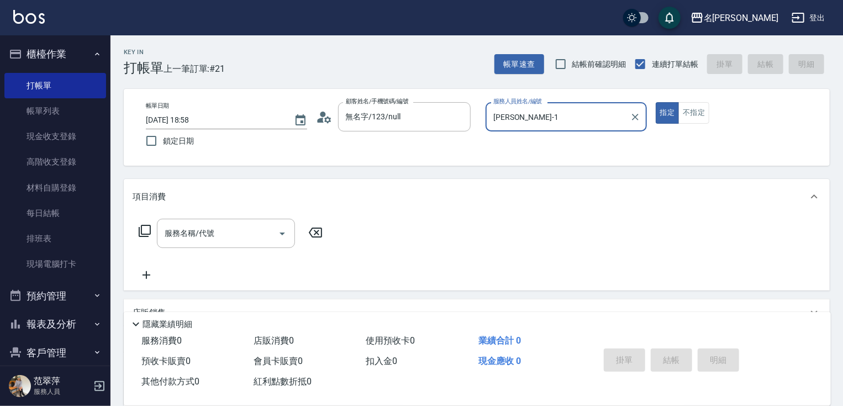
click at [146, 229] on icon at bounding box center [144, 230] width 13 height 13
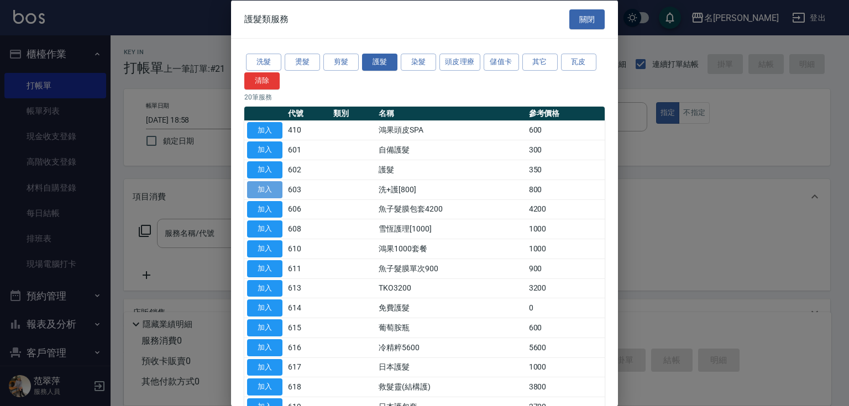
click at [272, 188] on button "加入" at bounding box center [264, 189] width 35 height 17
type input "洗+護[800](603)"
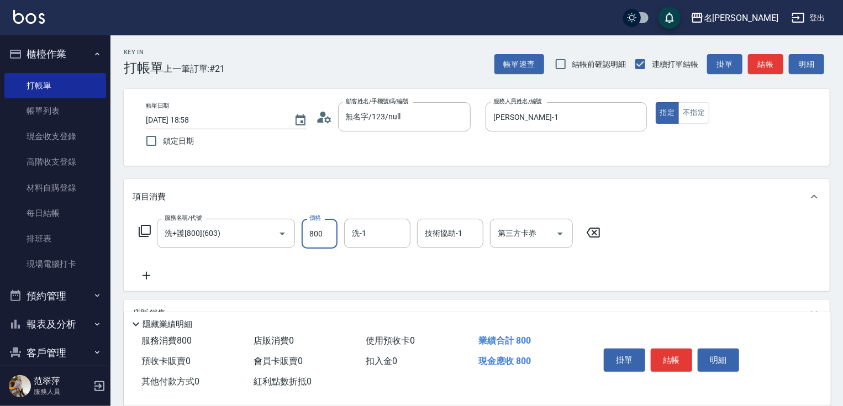
click at [313, 240] on input "800" at bounding box center [320, 234] width 36 height 30
type input "0"
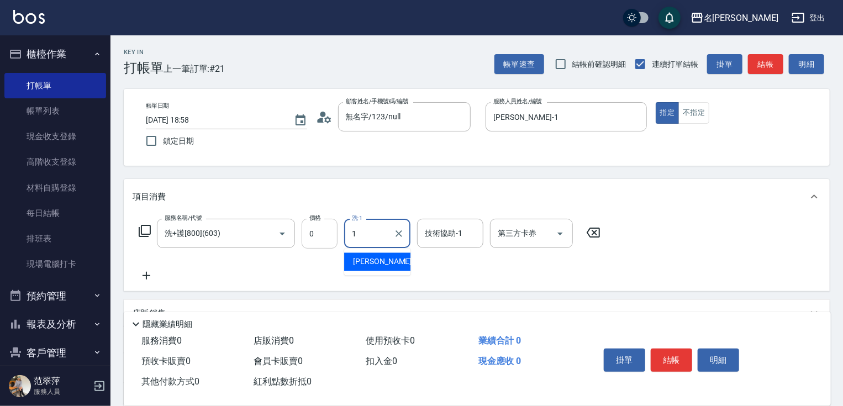
type input "Joanne-1"
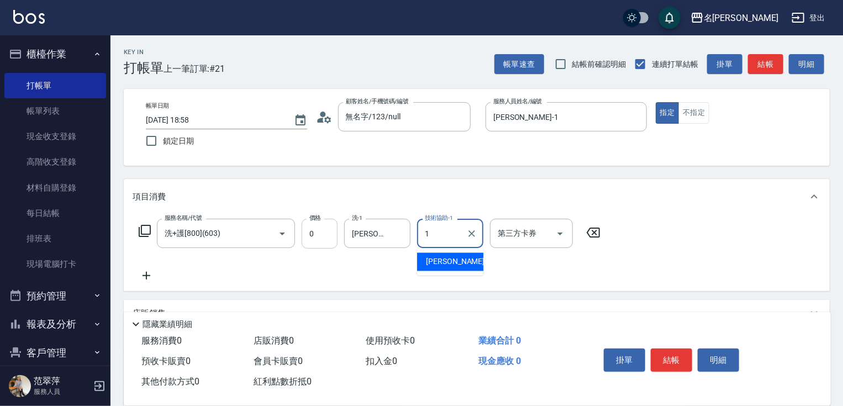
type input "Joanne-1"
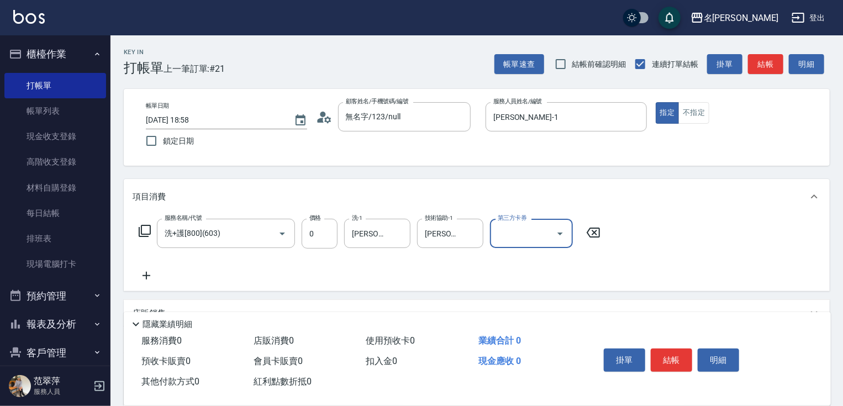
click at [143, 275] on icon at bounding box center [147, 275] width 28 height 13
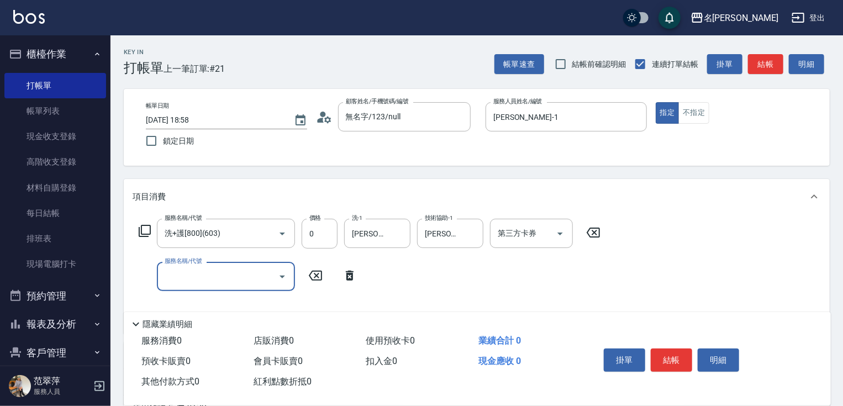
click at [180, 269] on input "服務名稱/代號" at bounding box center [218, 276] width 112 height 19
type input "剪髮(400)(401)"
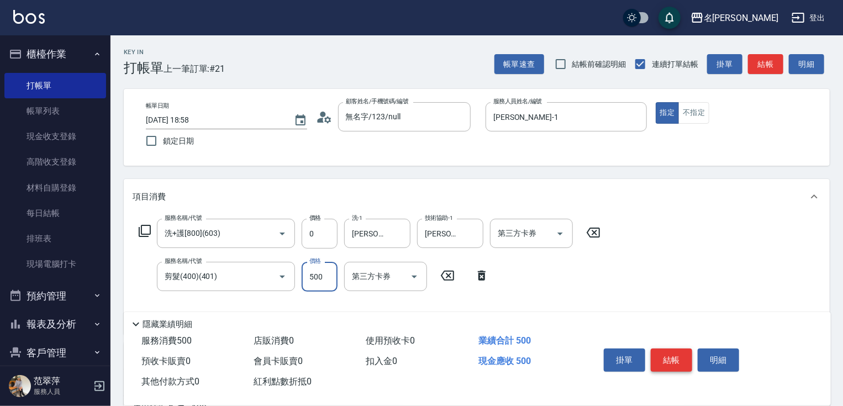
type input "500"
click at [668, 355] on button "結帳" at bounding box center [671, 360] width 41 height 23
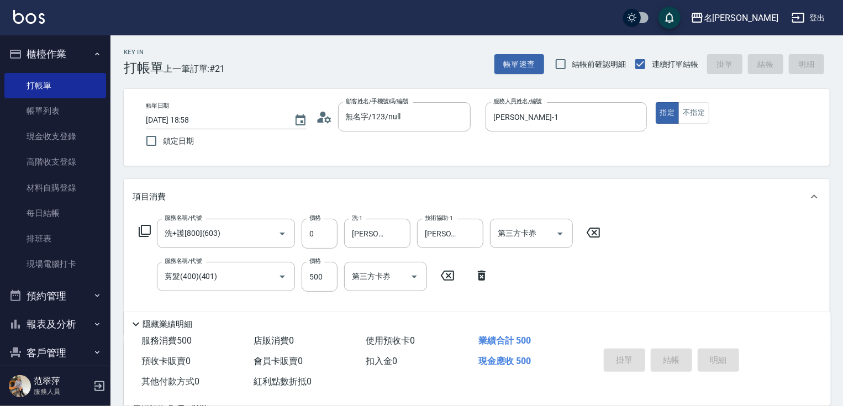
type input "2025/09/12 18:59"
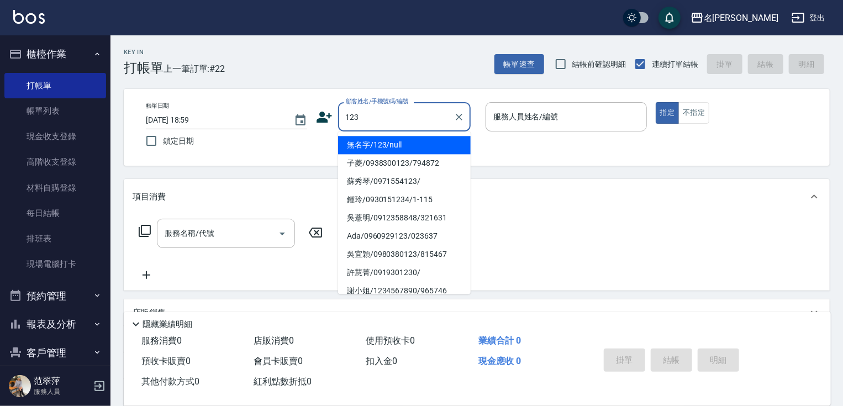
click at [402, 148] on li "無名字/123/null" at bounding box center [404, 145] width 133 height 18
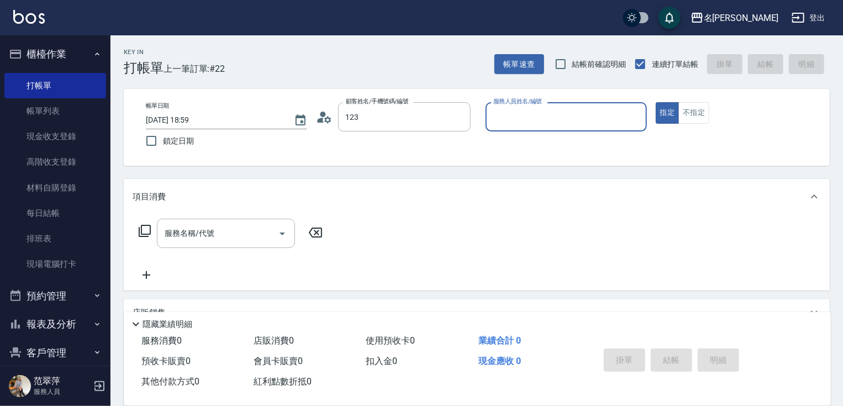
type input "無名字/123/null"
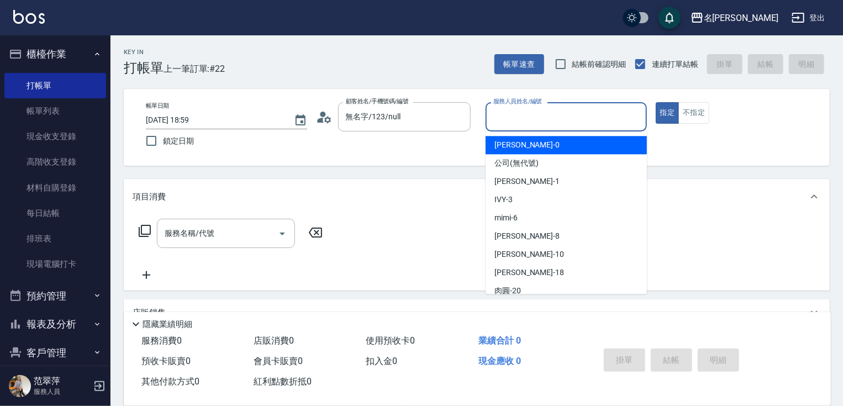
click at [506, 111] on input "服務人員姓名/編號" at bounding box center [566, 116] width 151 height 19
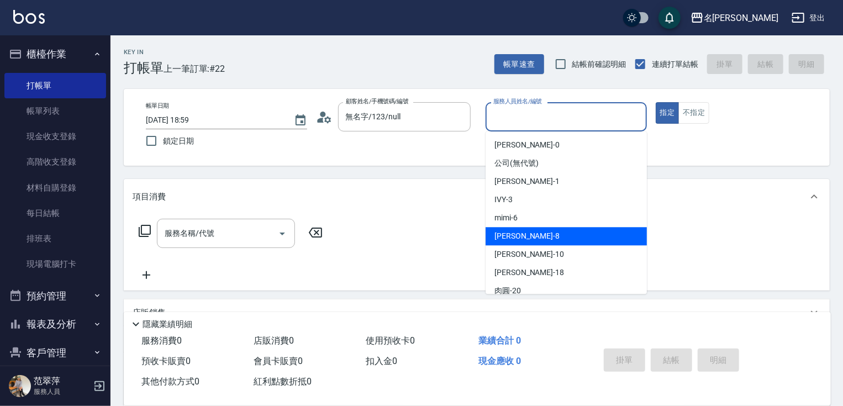
click at [528, 235] on div "曉容 -8" at bounding box center [566, 236] width 161 height 18
type input "曉容-8"
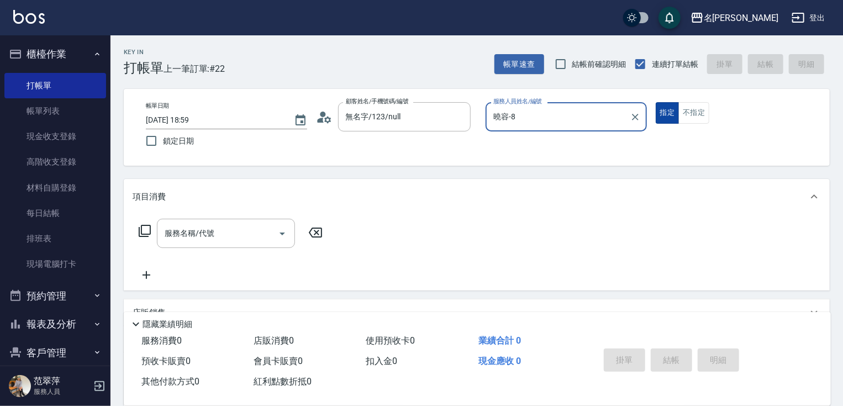
drag, startPoint x: 695, startPoint y: 114, endPoint x: 670, endPoint y: 122, distance: 26.4
click at [695, 114] on button "不指定" at bounding box center [694, 113] width 31 height 22
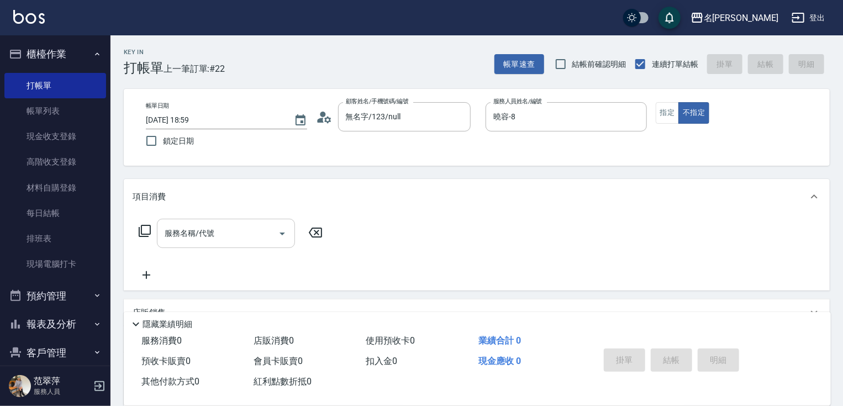
click at [229, 236] on input "服務名稱/代號" at bounding box center [218, 233] width 112 height 19
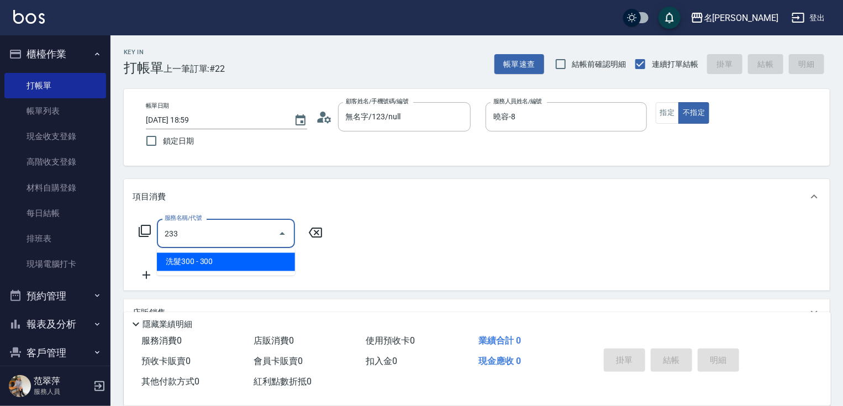
type input "洗髮300(233)"
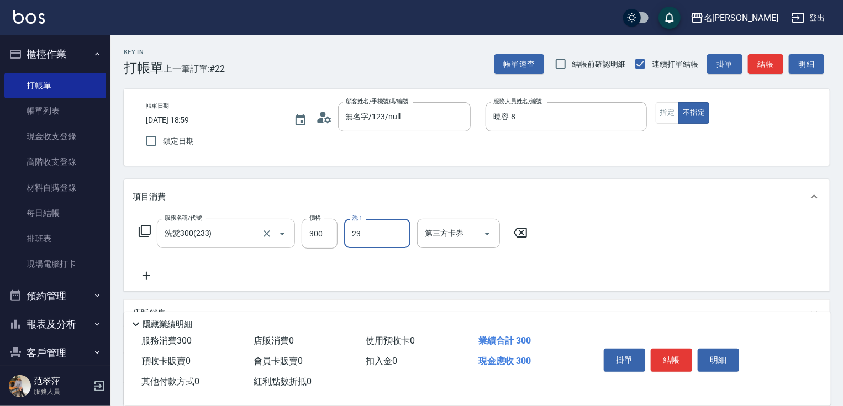
type input "鴨肉-23"
click at [148, 267] on div "服務名稱/代號 洗髮300(233) 服務名稱/代號 價格 300 價格 洗-1 鴨肉-23 洗-1 第三方卡券 第三方卡券" at bounding box center [334, 251] width 402 height 64
click at [145, 279] on icon at bounding box center [147, 275] width 28 height 13
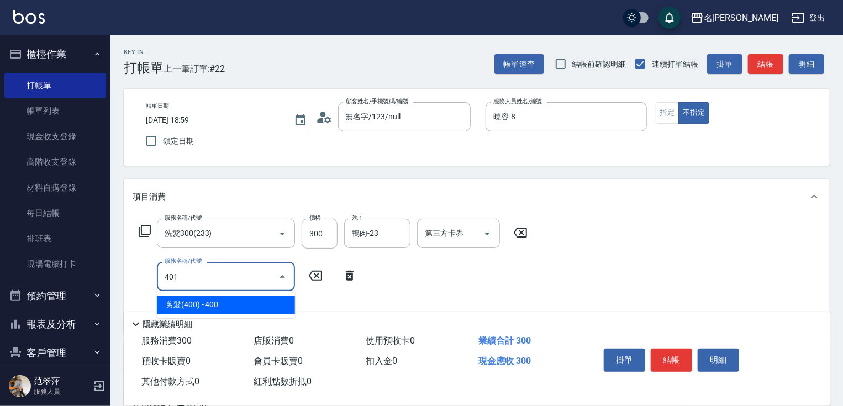
type input "剪髮(400)(401)"
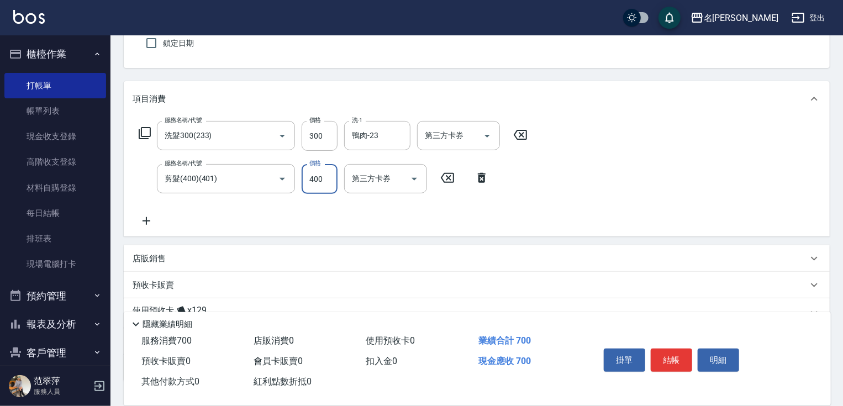
scroll to position [139, 0]
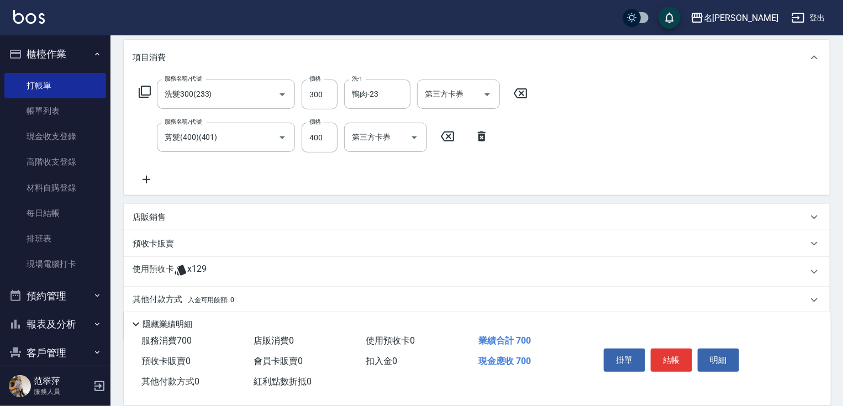
click at [146, 179] on icon at bounding box center [147, 180] width 8 height 8
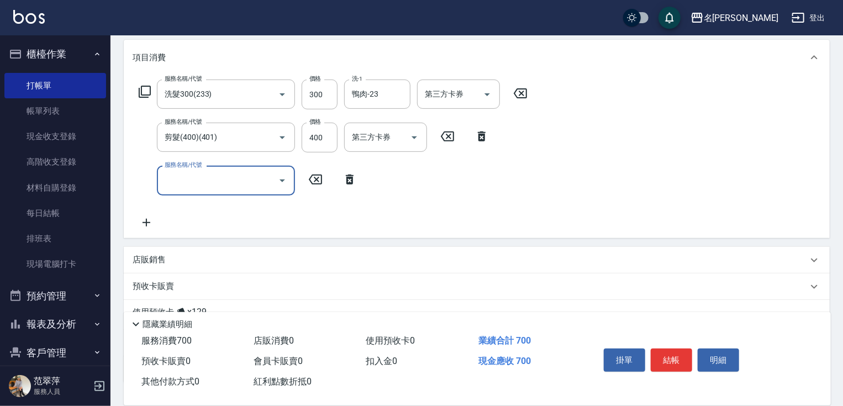
click at [186, 189] on input "服務名稱/代號" at bounding box center [218, 180] width 112 height 19
type input "潤絲20(801)"
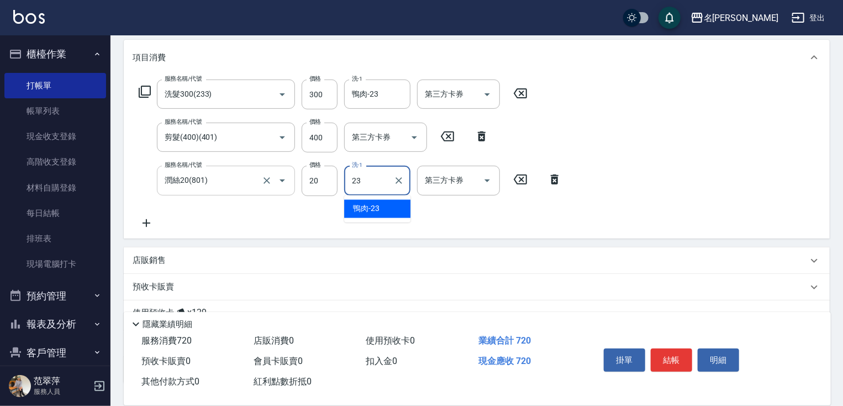
type input "鴨肉-23"
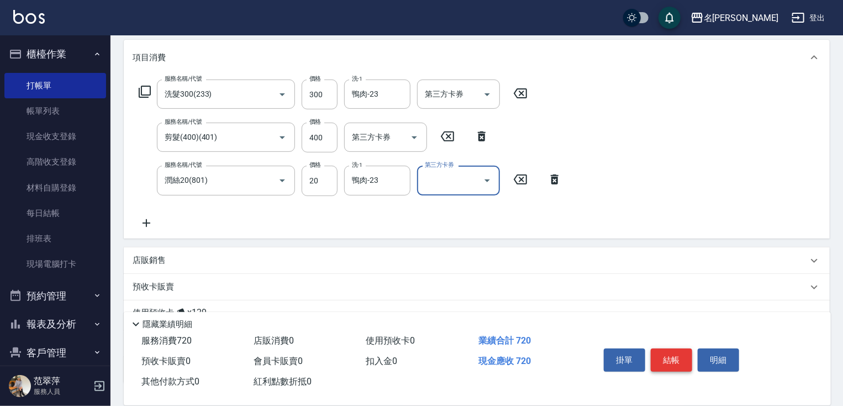
click at [665, 355] on button "結帳" at bounding box center [671, 360] width 41 height 23
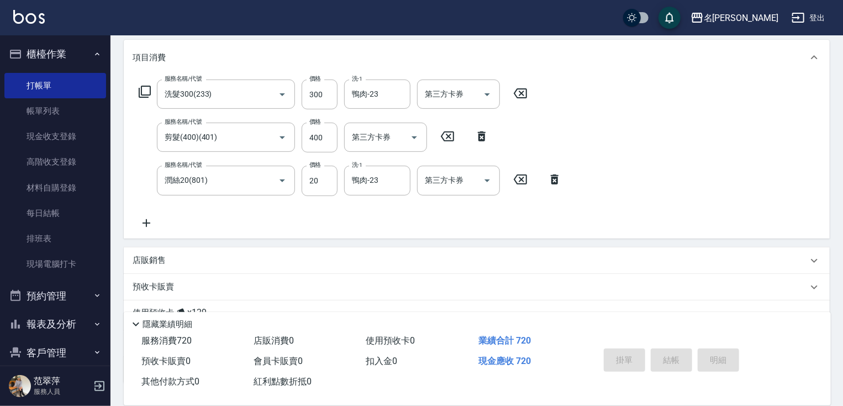
type input "2025/09/12 19:11"
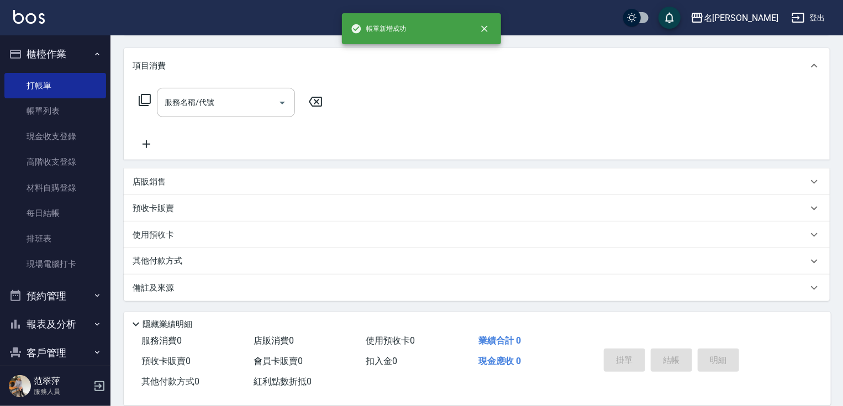
scroll to position [0, 0]
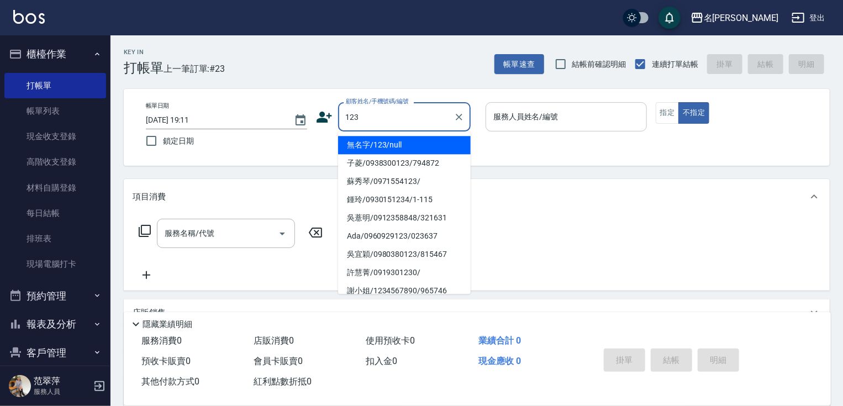
drag, startPoint x: 429, startPoint y: 139, endPoint x: 568, endPoint y: 128, distance: 139.7
click at [433, 139] on li "無名字/123/null" at bounding box center [404, 145] width 133 height 18
type input "無名字/123/null"
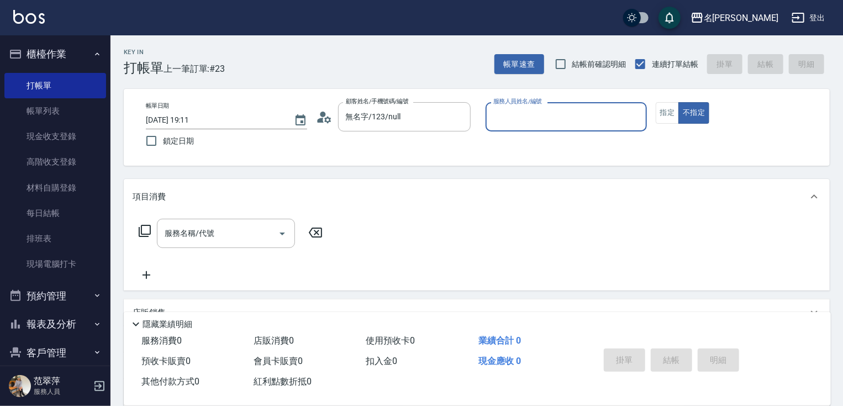
click at [571, 117] on input "服務人員姓名/編號" at bounding box center [566, 116] width 151 height 19
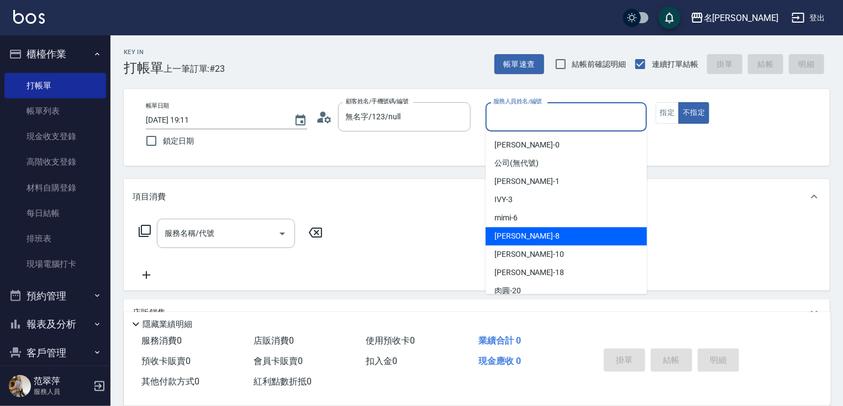
drag, startPoint x: 524, startPoint y: 234, endPoint x: 616, endPoint y: 151, distance: 123.7
click at [528, 230] on div "曉容 -8" at bounding box center [566, 236] width 161 height 18
type input "曉容-8"
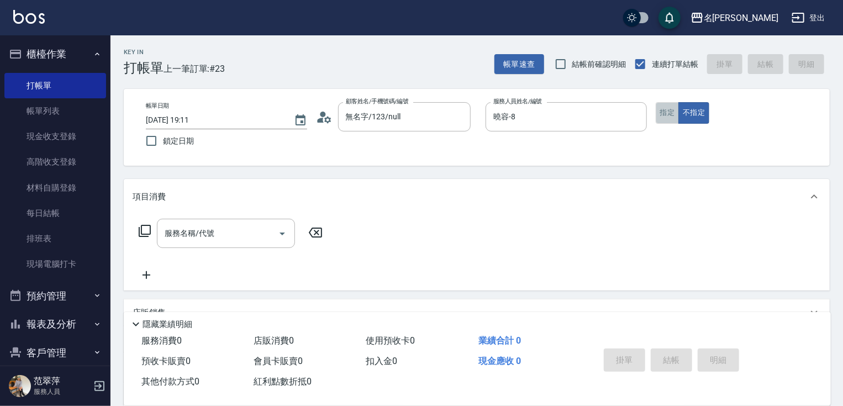
click at [665, 114] on button "指定" at bounding box center [668, 113] width 24 height 22
click at [144, 230] on icon at bounding box center [144, 230] width 13 height 13
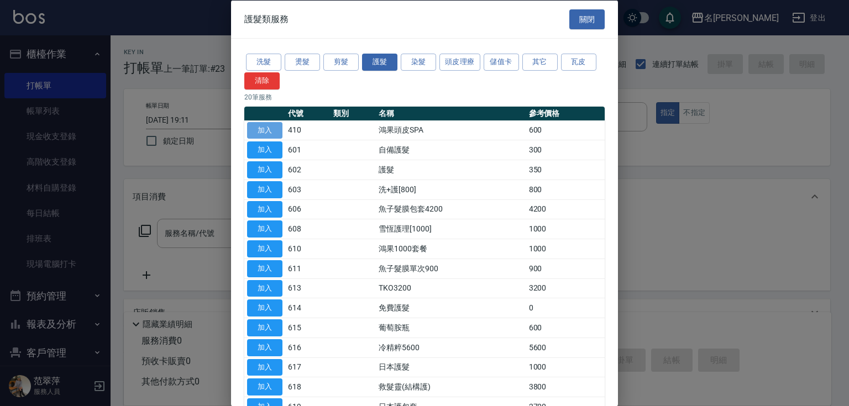
click at [267, 127] on button "加入" at bounding box center [264, 130] width 35 height 17
type input "鴻果頭皮SPA(410)"
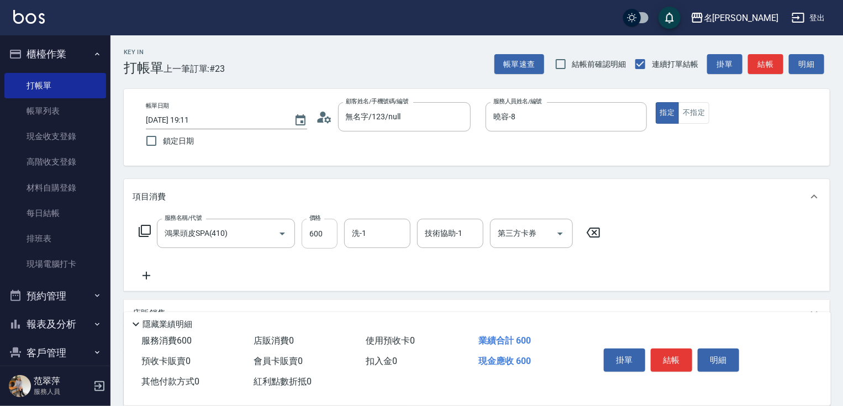
click at [308, 241] on input "600" at bounding box center [320, 234] width 36 height 30
type input "450"
type input "小慧-18"
click at [669, 352] on button "結帳" at bounding box center [671, 360] width 41 height 23
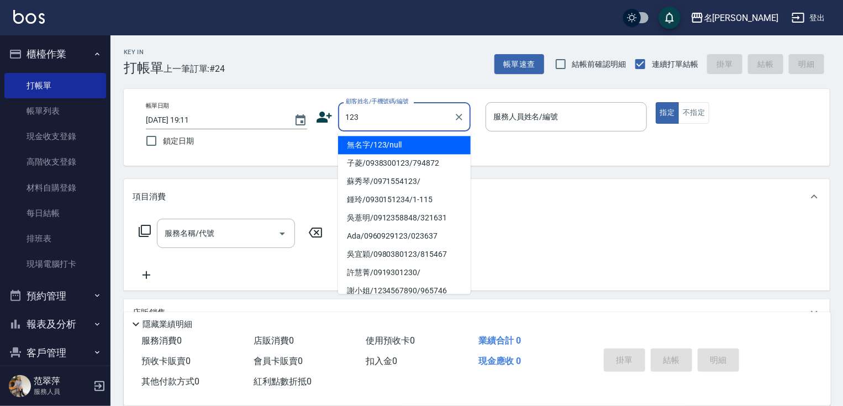
click at [422, 146] on li "無名字/123/null" at bounding box center [404, 145] width 133 height 18
type input "無名字/123/null"
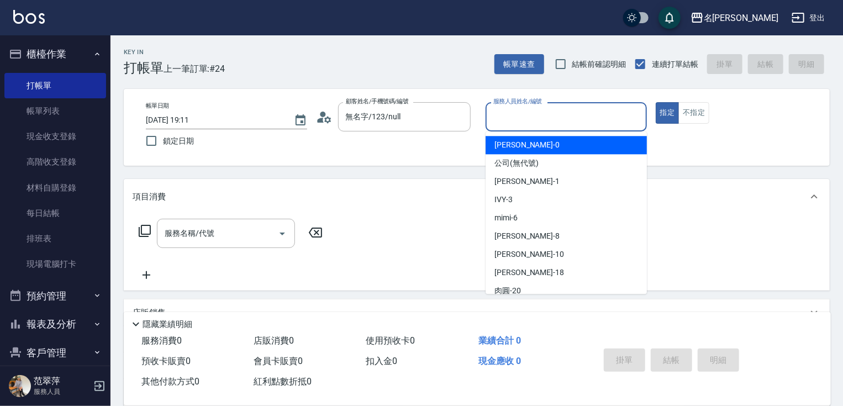
click at [502, 125] on input "服務人員姓名/編號" at bounding box center [566, 116] width 151 height 19
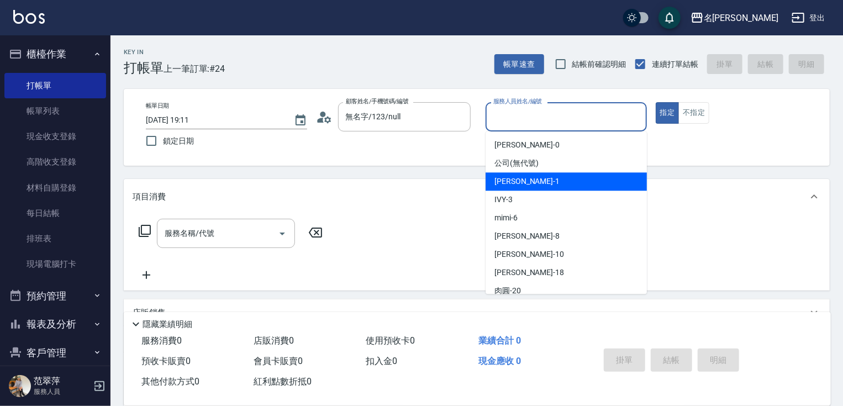
click at [521, 180] on span "Joanne -1" at bounding box center [527, 182] width 65 height 12
type input "Joanne-1"
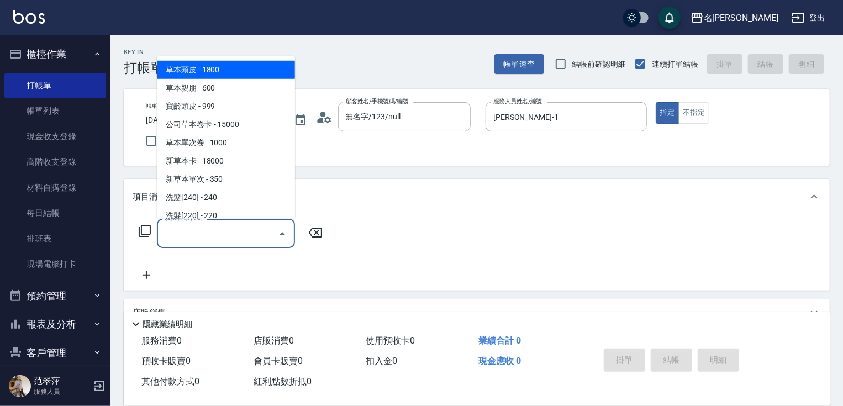
click at [227, 223] on div "服務名稱/代號" at bounding box center [226, 233] width 138 height 29
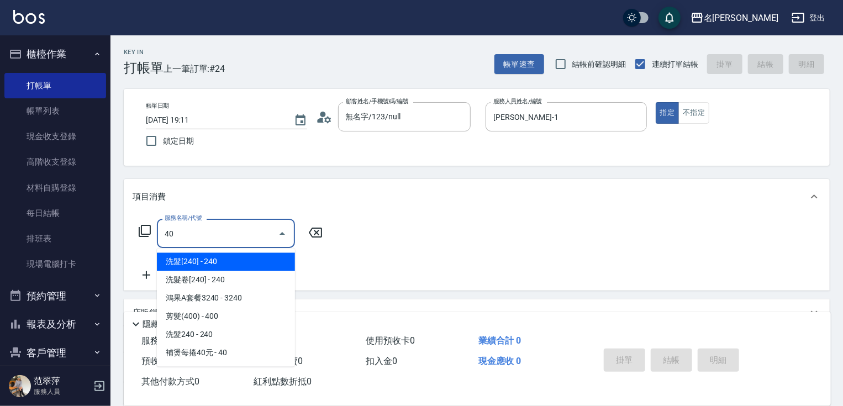
type input "401"
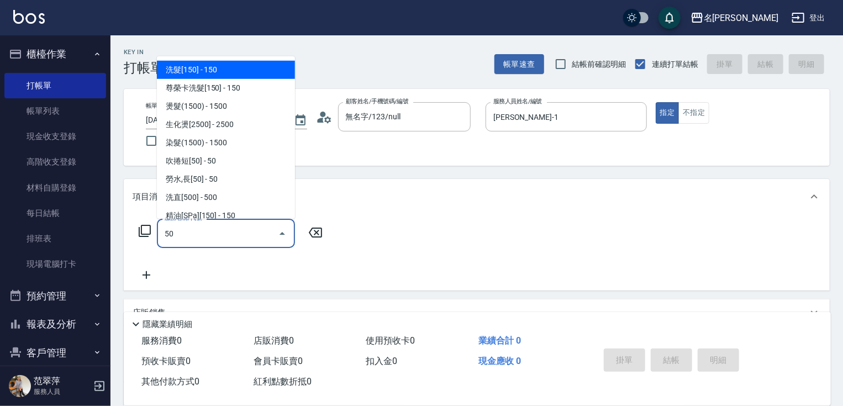
type input "5"
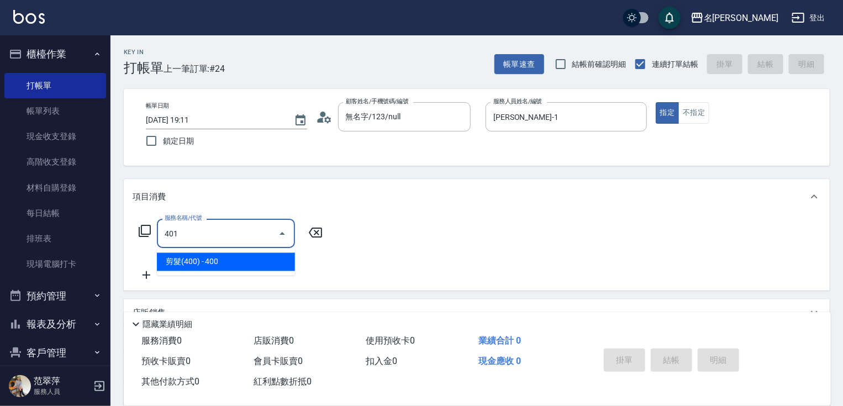
type input "剪髮(400)(401)"
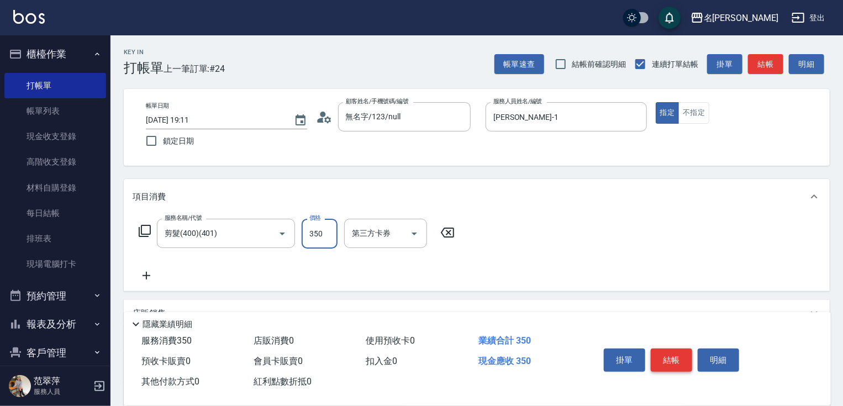
type input "350"
click at [678, 349] on button "結帳" at bounding box center [671, 360] width 41 height 23
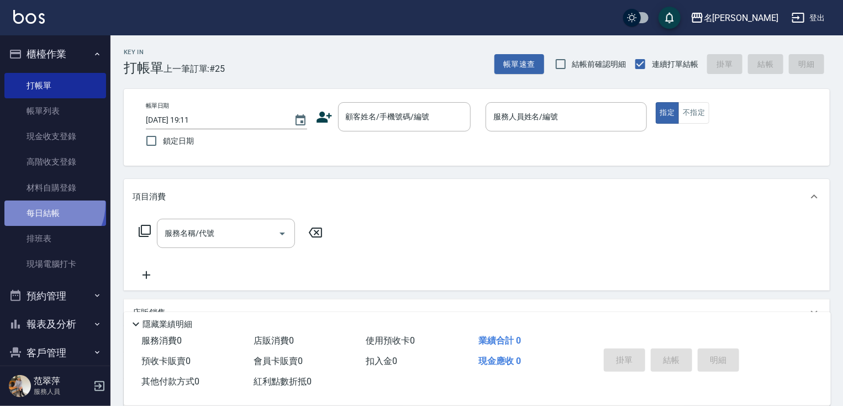
click at [44, 204] on link "每日結帳" at bounding box center [55, 213] width 102 height 25
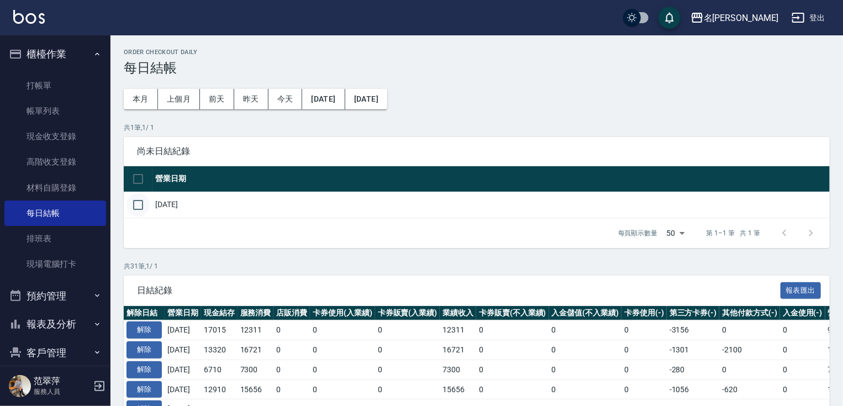
click at [138, 207] on input "checkbox" at bounding box center [138, 204] width 23 height 23
checkbox input "true"
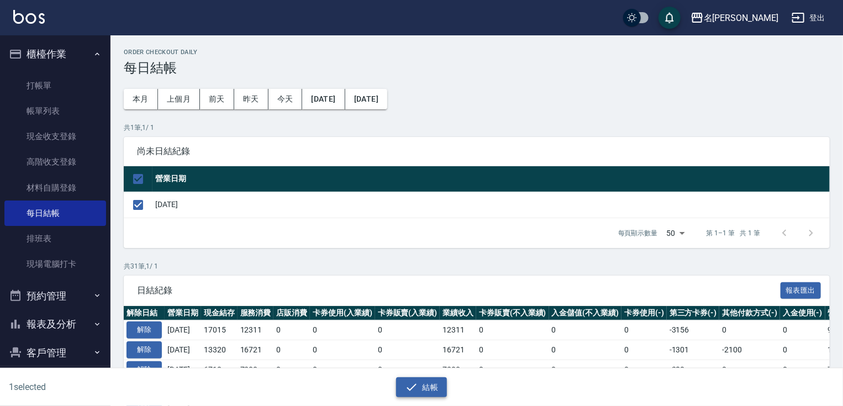
click at [434, 389] on button "結帳" at bounding box center [421, 387] width 51 height 20
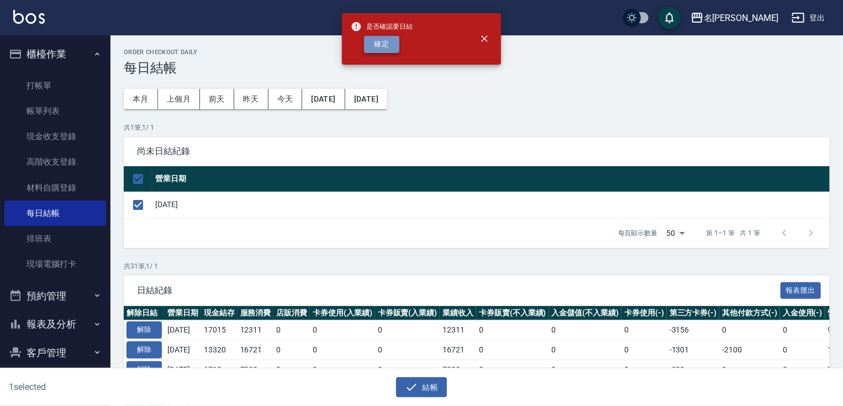
click at [367, 42] on button "確定" at bounding box center [381, 44] width 35 height 17
checkbox input "false"
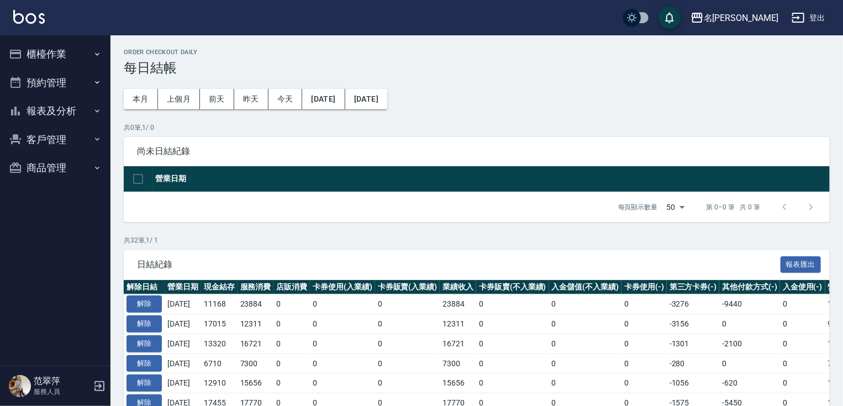
click at [55, 115] on button "報表及分析" at bounding box center [55, 111] width 102 height 29
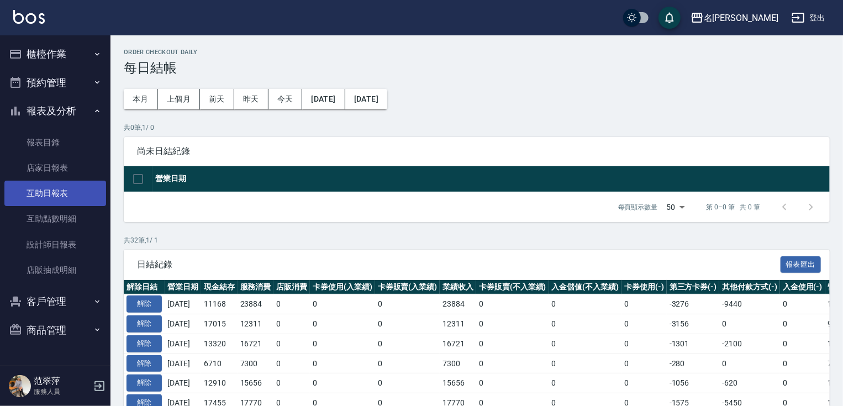
click at [44, 197] on link "互助日報表" at bounding box center [55, 193] width 102 height 25
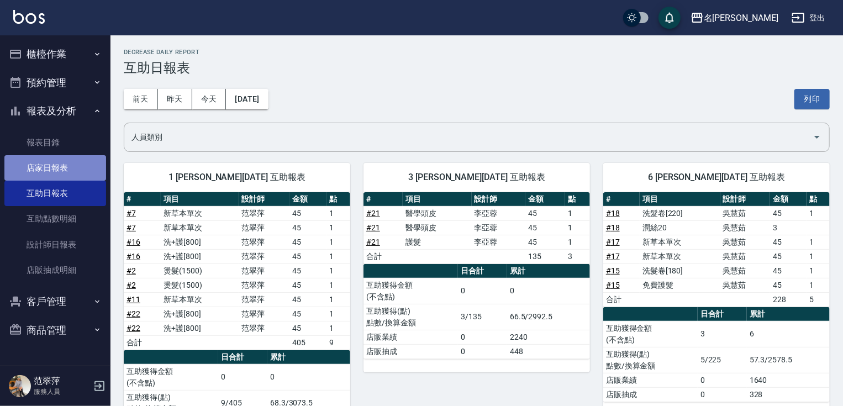
click at [48, 161] on link "店家日報表" at bounding box center [55, 167] width 102 height 25
